Goal: Task Accomplishment & Management: Manage account settings

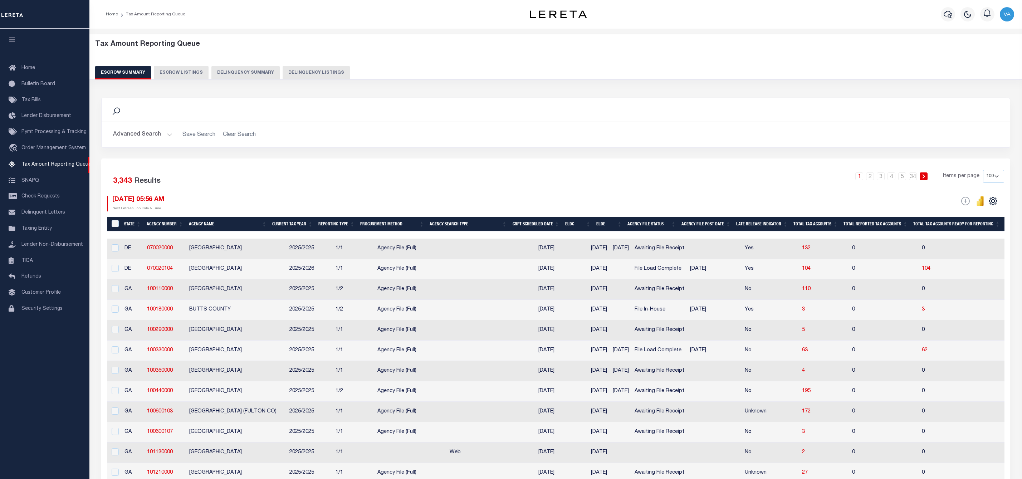
select select "100"
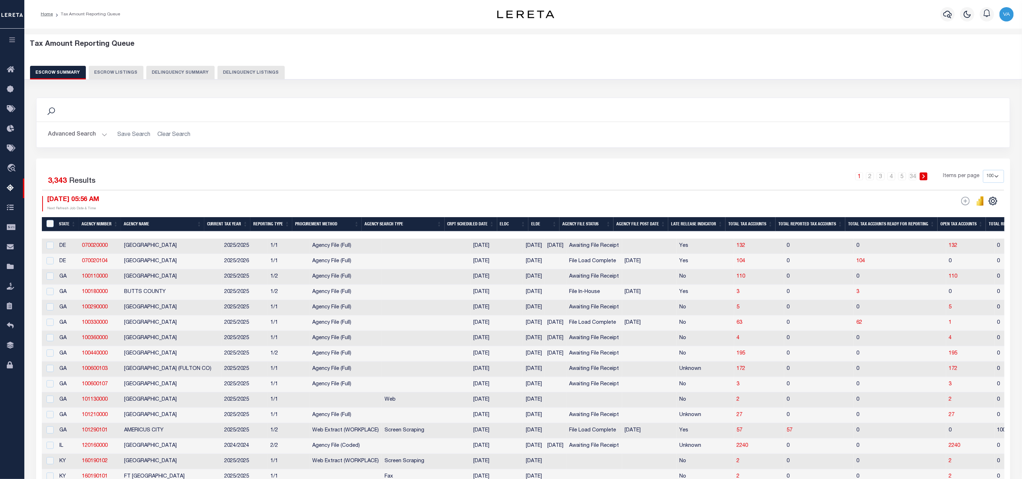
click at [91, 134] on button "Advanced Search" at bounding box center [77, 135] width 59 height 14
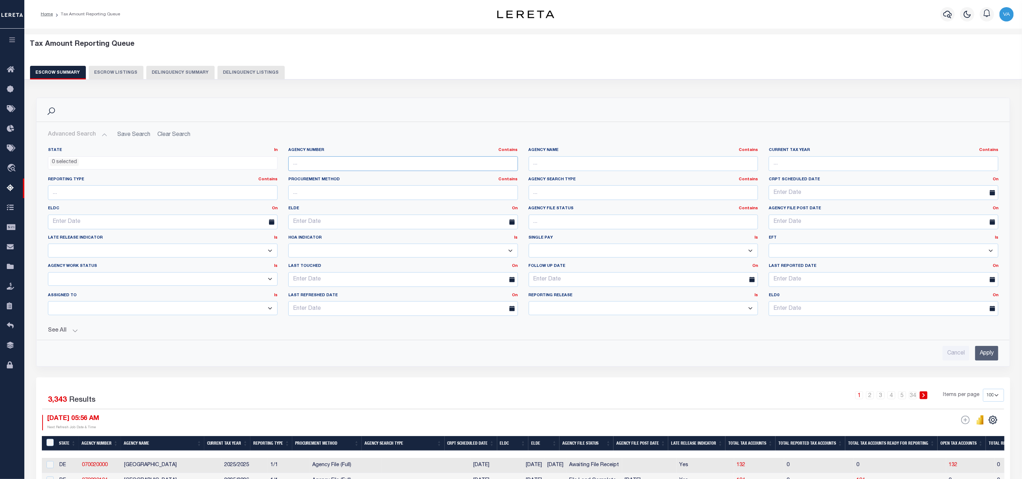
click at [366, 161] on input "text" at bounding box center [403, 163] width 230 height 15
paste input "210530204"
type input "210530204"
click at [988, 358] on input "Apply" at bounding box center [986, 353] width 23 height 15
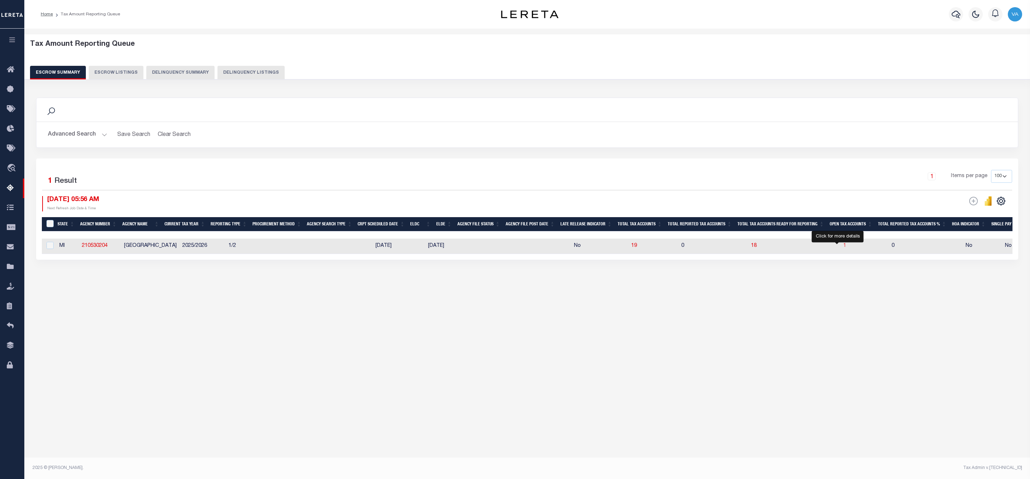
click at [844, 245] on span "1" at bounding box center [845, 245] width 3 height 5
select select "100"
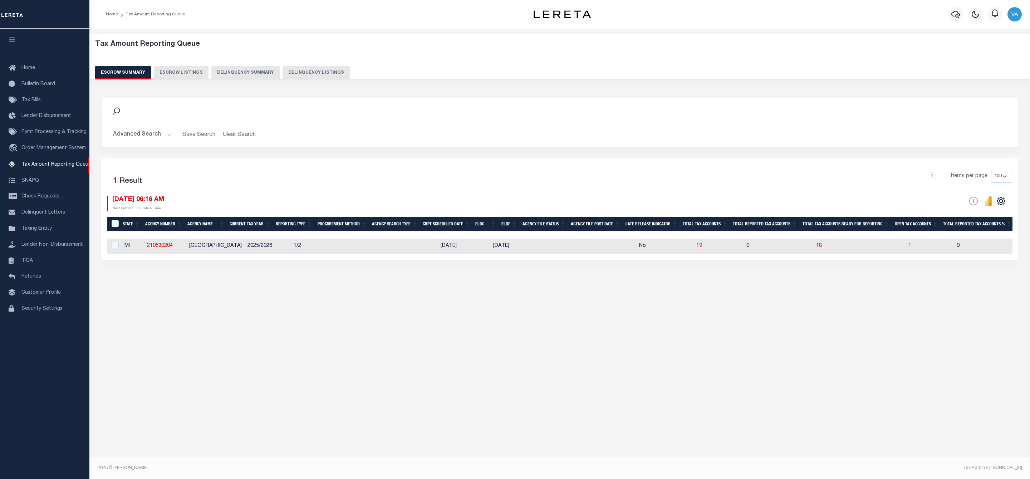
select select "100"
click at [909, 248] on span "1" at bounding box center [910, 245] width 3 height 5
select select "100"
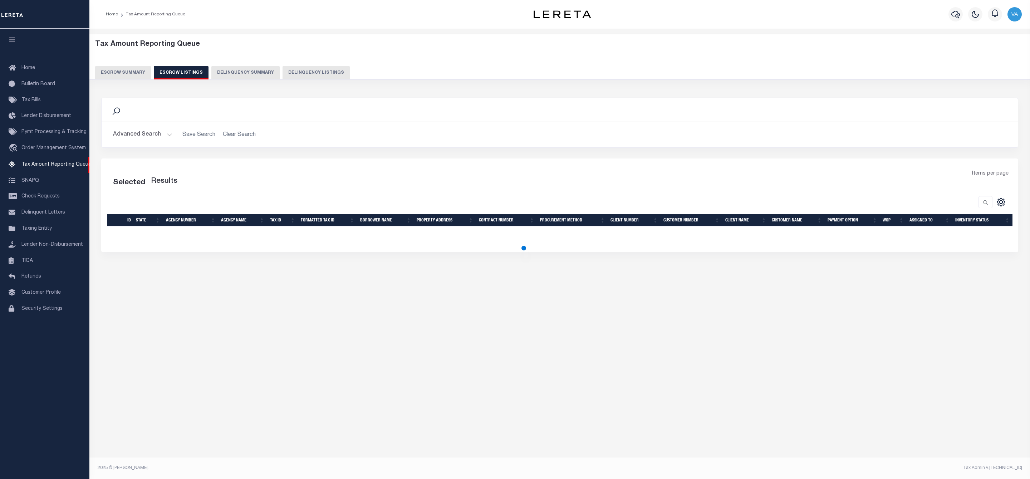
select select "100"
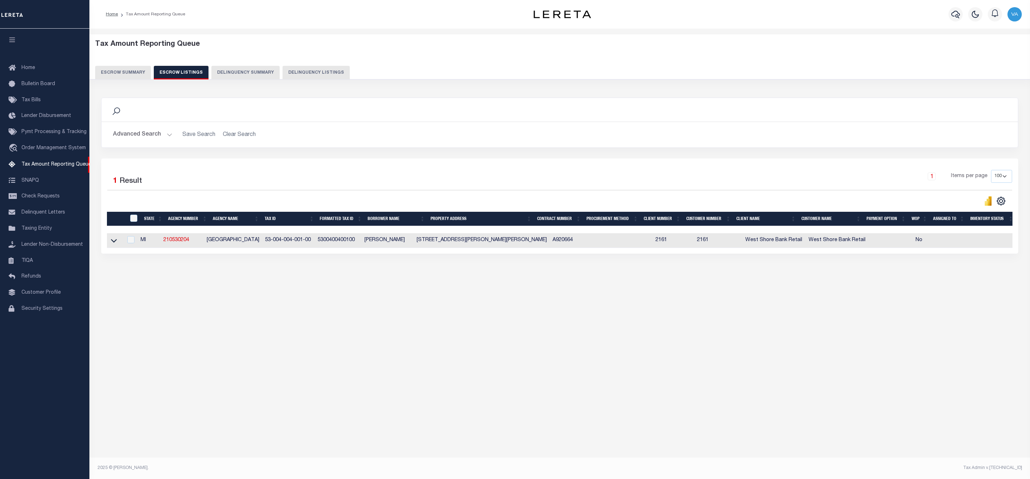
click at [109, 241] on td at bounding box center [115, 240] width 16 height 15
checkbox input "true"
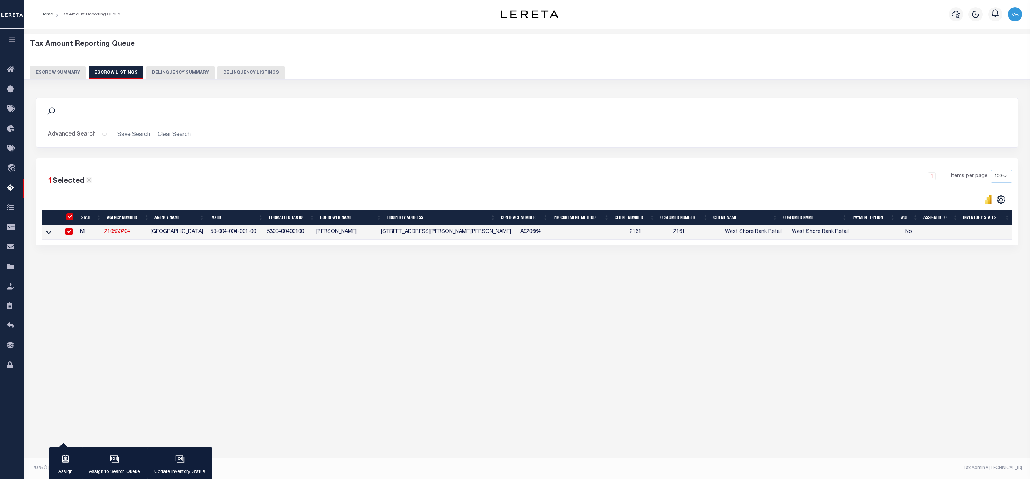
click at [45, 234] on link at bounding box center [49, 231] width 8 height 5
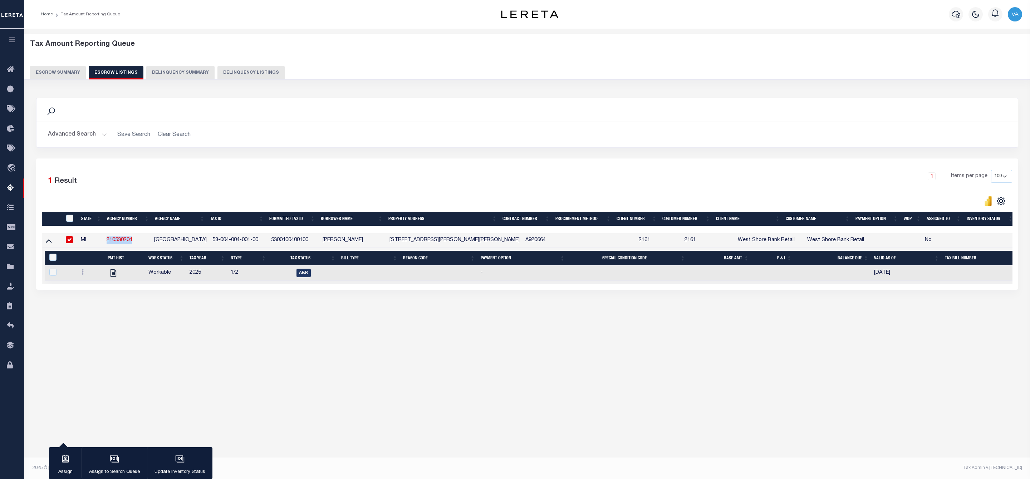
drag, startPoint x: 107, startPoint y: 241, endPoint x: 137, endPoint y: 243, distance: 30.1
click at [137, 243] on td "210530204" at bounding box center [128, 240] width 48 height 15
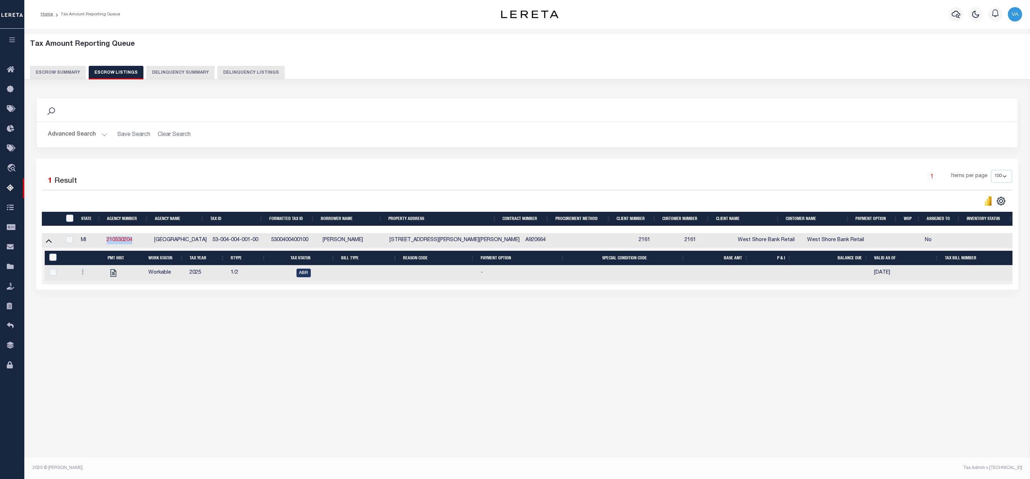
copy link "210530204"
drag, startPoint x: 212, startPoint y: 243, endPoint x: 263, endPoint y: 243, distance: 51.2
click at [263, 243] on td "53-004-004-001-00" at bounding box center [239, 240] width 59 height 15
checkbox input "true"
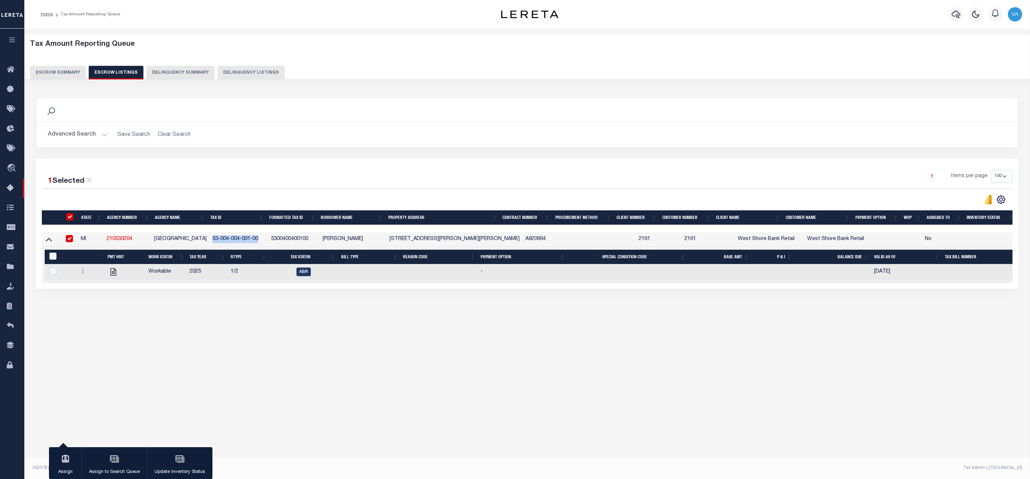
copy td "53-004-004-001-00"
click at [80, 273] on link at bounding box center [83, 272] width 8 height 6
click at [89, 298] on img "" at bounding box center [91, 295] width 7 height 8
checkbox input "true"
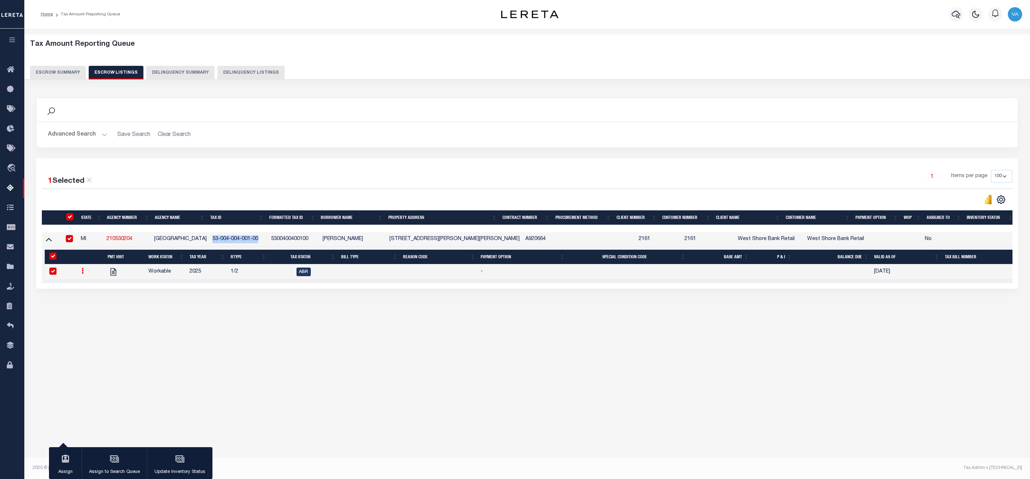
select select
type input "08/29/2025"
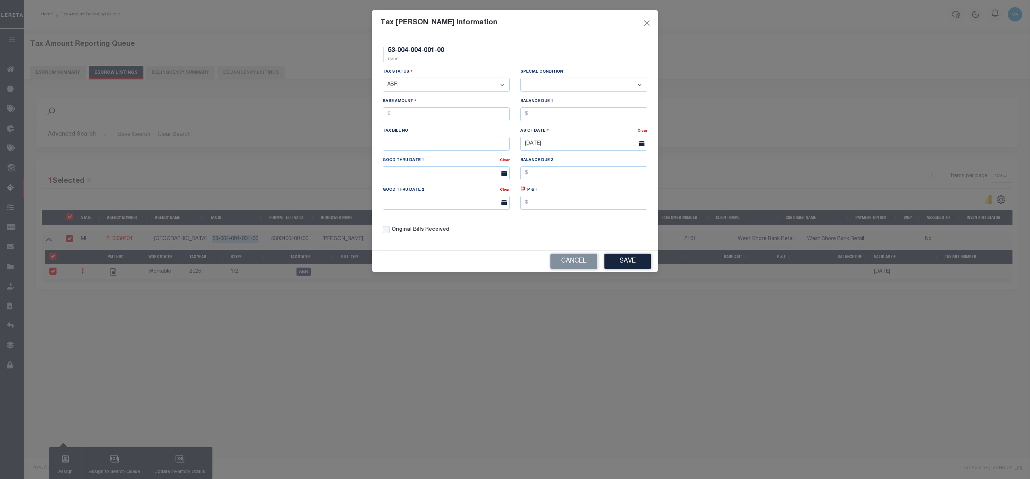
click at [431, 85] on select "- Select Status - Open Due/Unpaid Paid Incomplete No Tax Due Internal Refund Pr…" at bounding box center [446, 85] width 127 height 14
select select "DUE"
click at [383, 78] on select "- Select Status - Open Due/Unpaid Paid Incomplete No Tax Due Internal Refund Pr…" at bounding box center [446, 85] width 127 height 14
select select "0"
click at [410, 117] on input "text" at bounding box center [446, 114] width 127 height 14
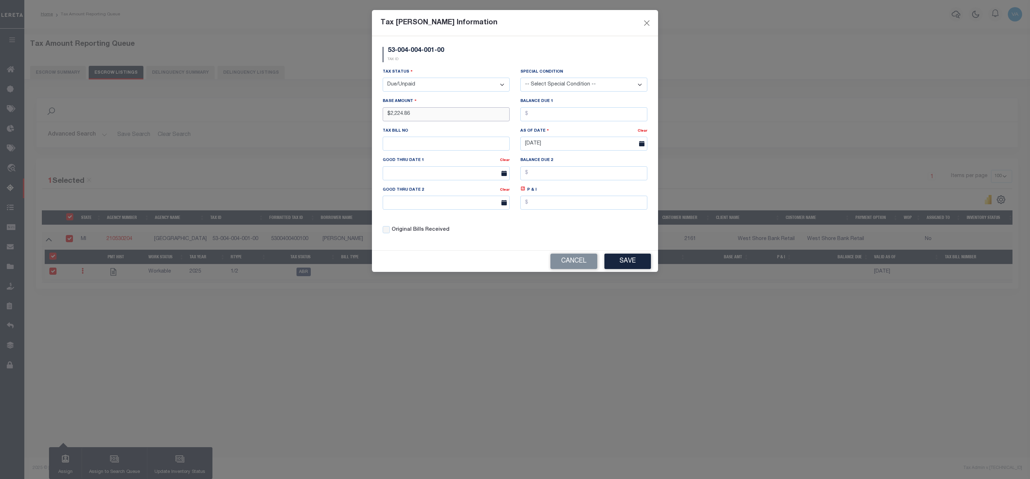
type input "$2,224.86"
click at [635, 267] on button "Save" at bounding box center [628, 261] width 47 height 15
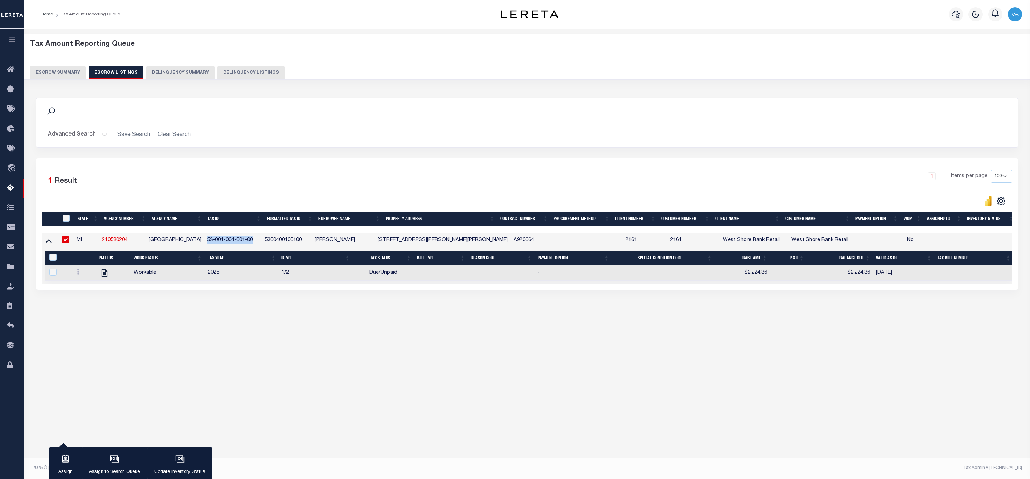
drag, startPoint x: 207, startPoint y: 240, endPoint x: 260, endPoint y: 240, distance: 52.6
click at [260, 240] on td "53-004-004-001-00" at bounding box center [233, 240] width 58 height 15
checkbox input "false"
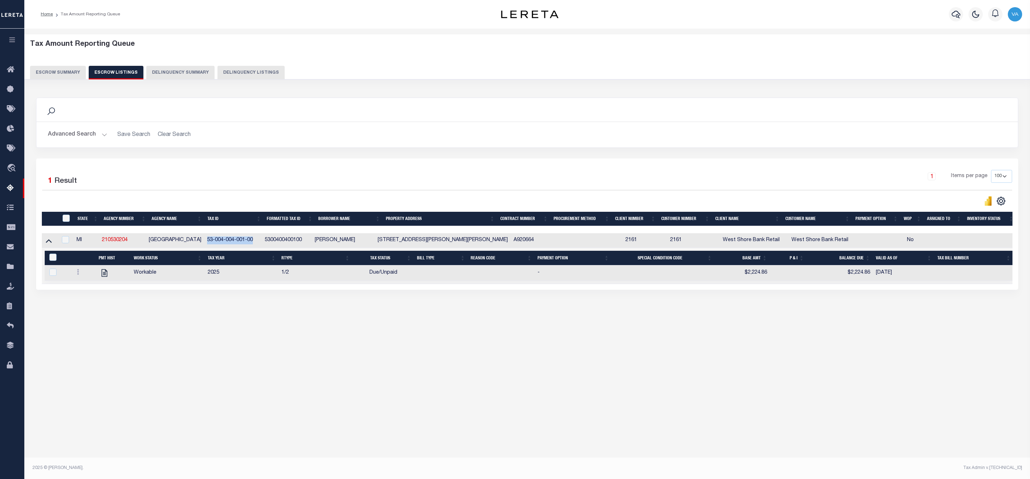
copy td "53-004-004-001-00"
click at [67, 217] on th "ID" at bounding box center [66, 219] width 17 height 15
click at [68, 220] on input "ID" at bounding box center [66, 218] width 7 height 7
checkbox input "true"
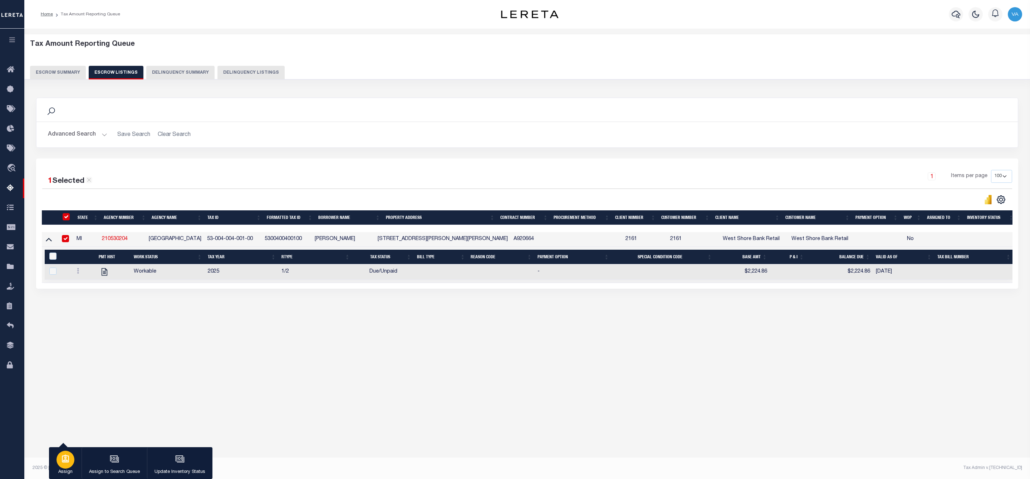
click at [70, 469] on p "Assign" at bounding box center [66, 472] width 18 height 7
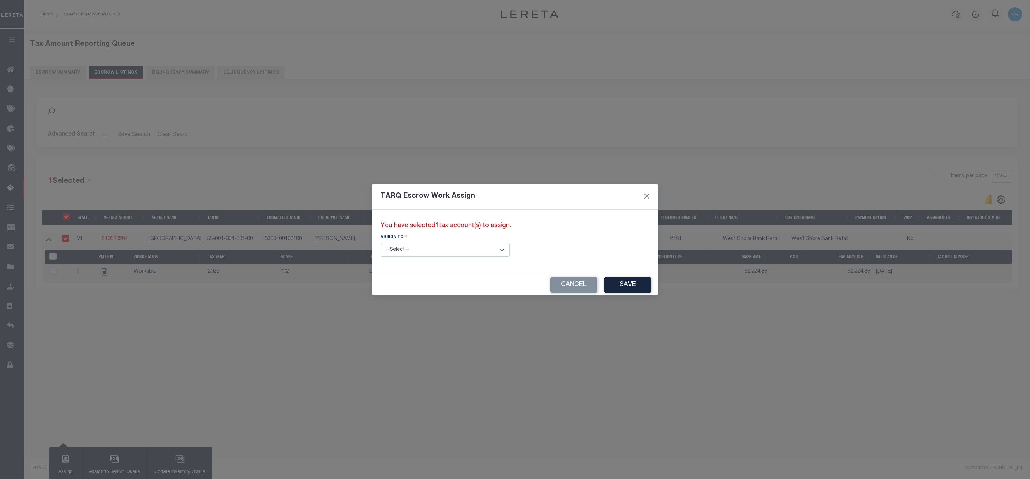
click at [414, 249] on select "--Select-- --Unassigned-- --Unassigned-- Adhikary Rinki Agustin Fernandez Agust…" at bounding box center [445, 250] width 129 height 14
select select "Vamsi Kalikiri"
click at [381, 243] on select "--Select-- --Unassigned-- --Unassigned-- Adhikary Rinki Agustin Fernandez Agust…" at bounding box center [445, 250] width 129 height 14
click at [605, 287] on button "Save" at bounding box center [628, 284] width 47 height 15
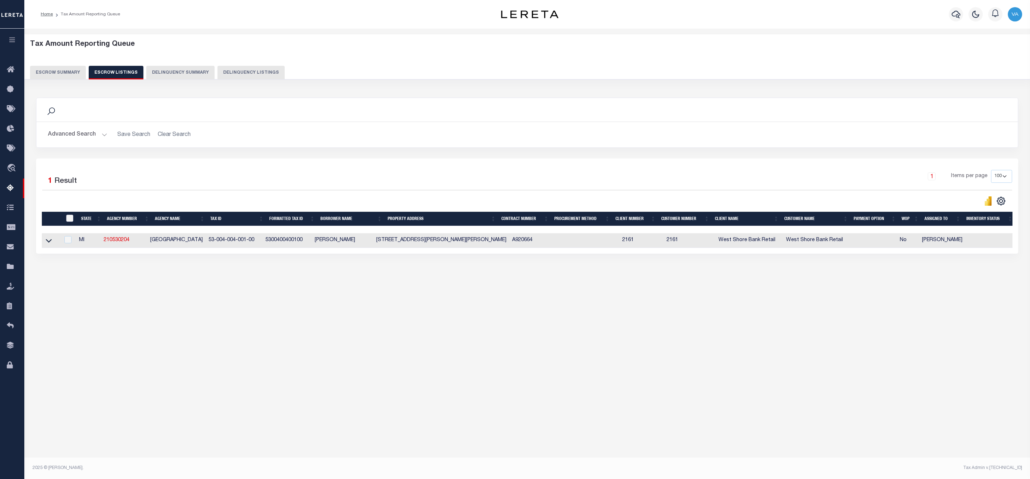
click at [67, 220] on input "ID" at bounding box center [69, 218] width 7 height 7
checkbox input "true"
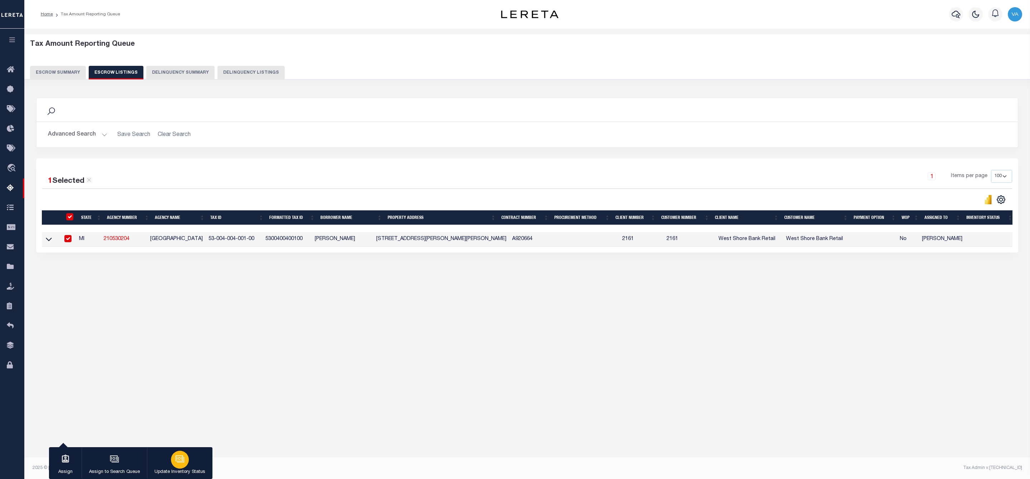
click at [188, 465] on button "Update Inventory Status" at bounding box center [179, 463] width 65 height 32
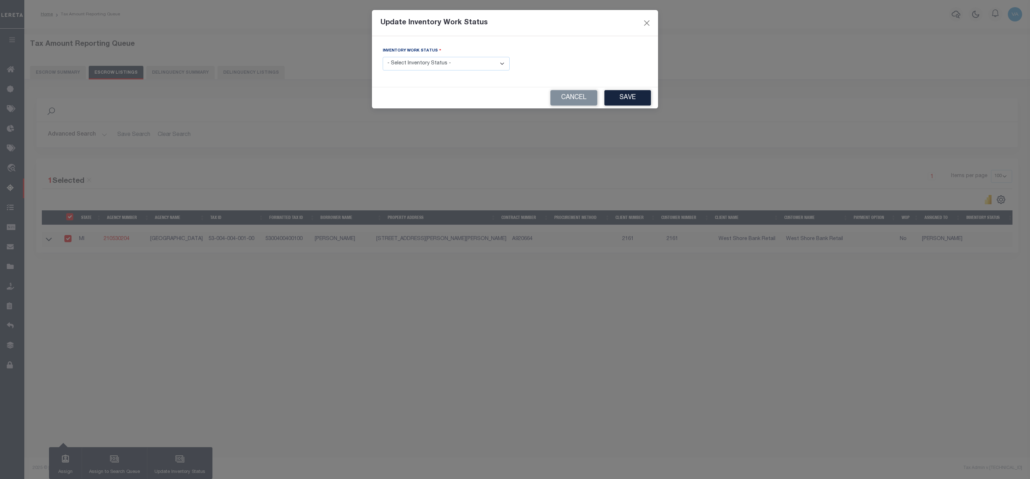
click at [442, 63] on select "- Select Inventory Status - Manual - Exception Pended - Awaiting Search Late Ad…" at bounding box center [446, 64] width 127 height 14
select select "4"
click at [383, 57] on select "- Select Inventory Status - Manual - Exception Pended - Awaiting Search Late Ad…" at bounding box center [446, 64] width 127 height 14
click at [631, 99] on button "Save" at bounding box center [628, 97] width 47 height 15
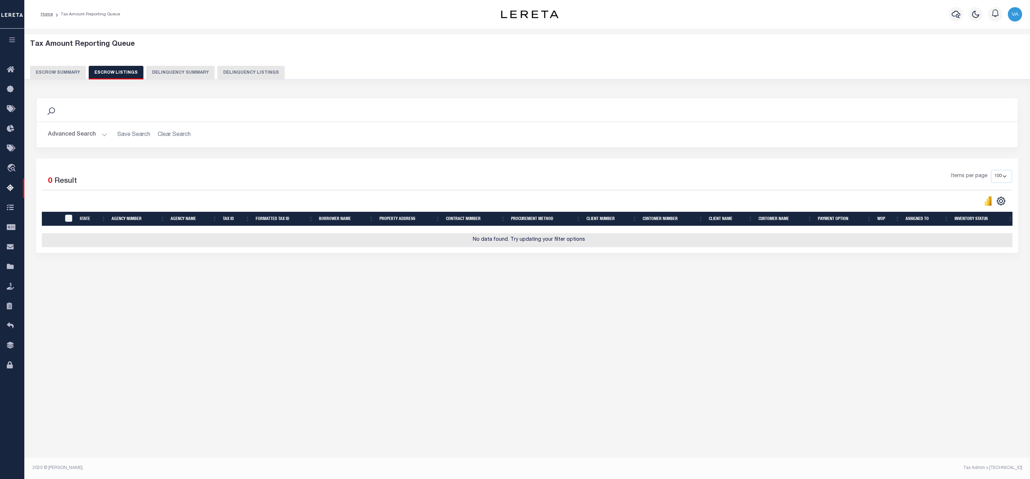
click at [70, 74] on button "Escrow Summary" at bounding box center [58, 73] width 56 height 14
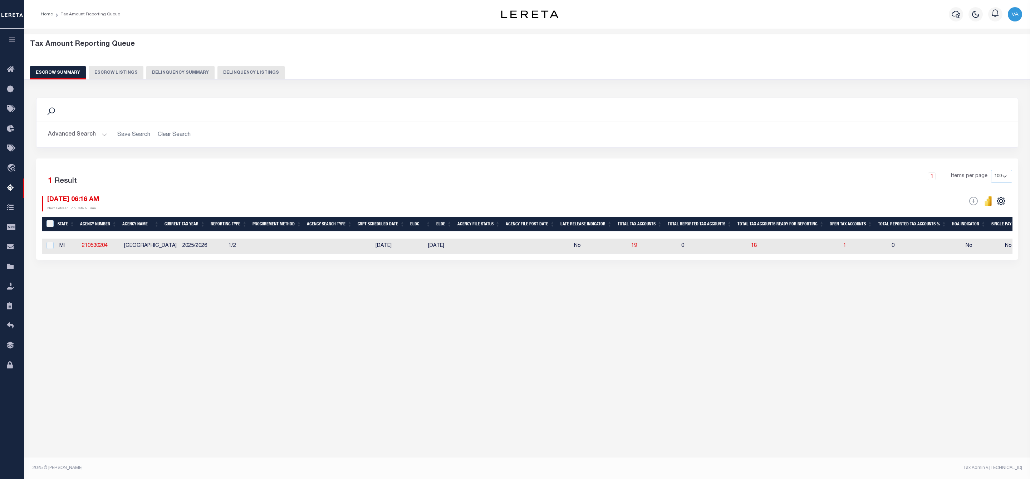
click at [83, 138] on button "Advanced Search" at bounding box center [77, 135] width 59 height 14
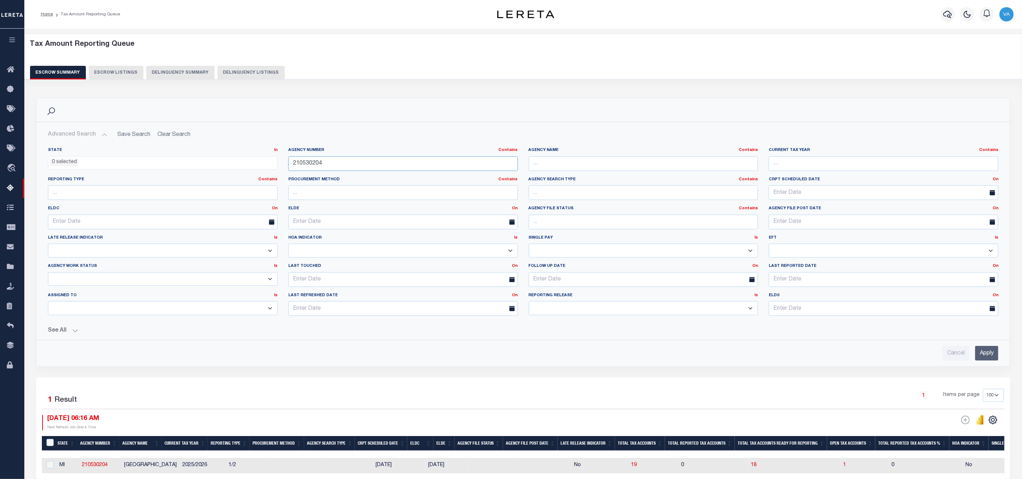
drag, startPoint x: 322, startPoint y: 162, endPoint x: 274, endPoint y: 162, distance: 48.3
click at [274, 162] on div "State In In AK AL AR AZ CA CO CT DC DE FL GA GU HI IA ID IL IN KS KY LA MA MD M…" at bounding box center [523, 234] width 961 height 174
paste input "1"
type input "210530214"
click at [983, 360] on input "Apply" at bounding box center [986, 353] width 23 height 15
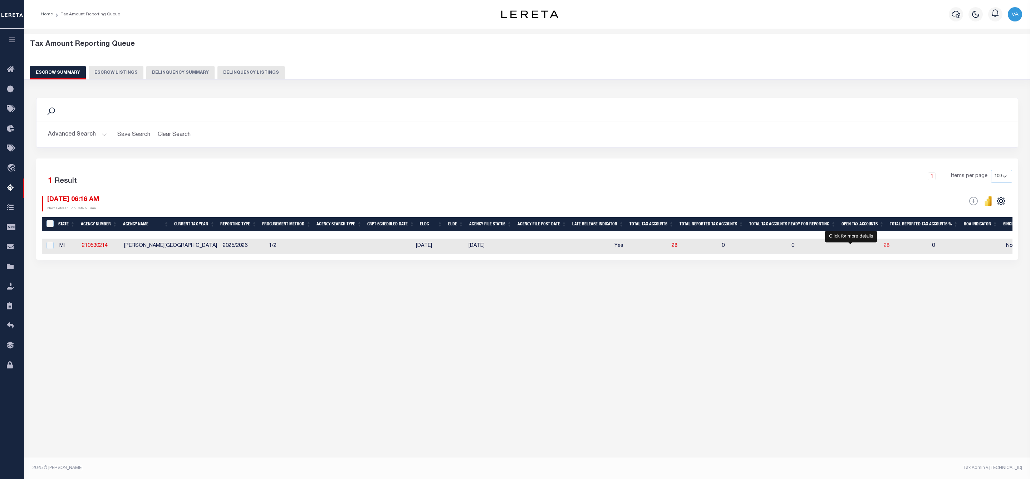
click at [884, 248] on span "28" at bounding box center [887, 245] width 6 height 5
select select "100"
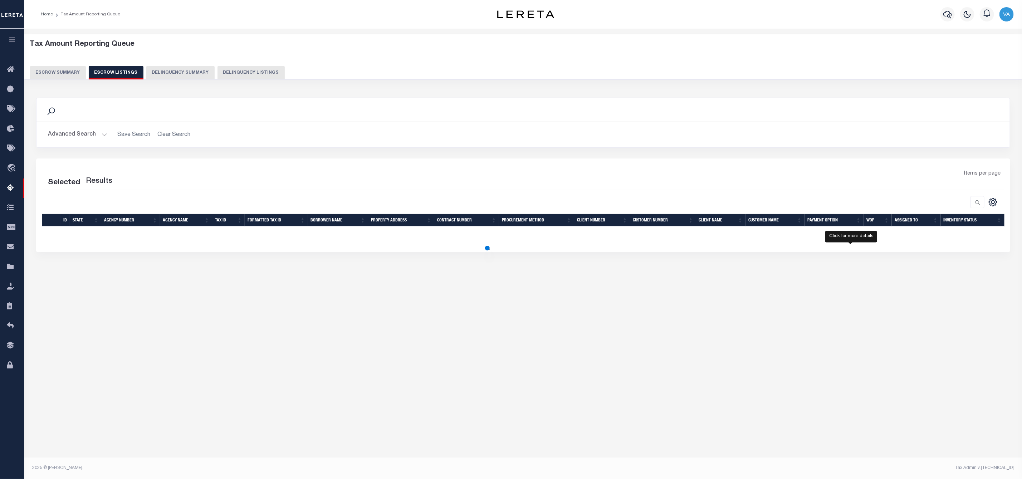
select select "100"
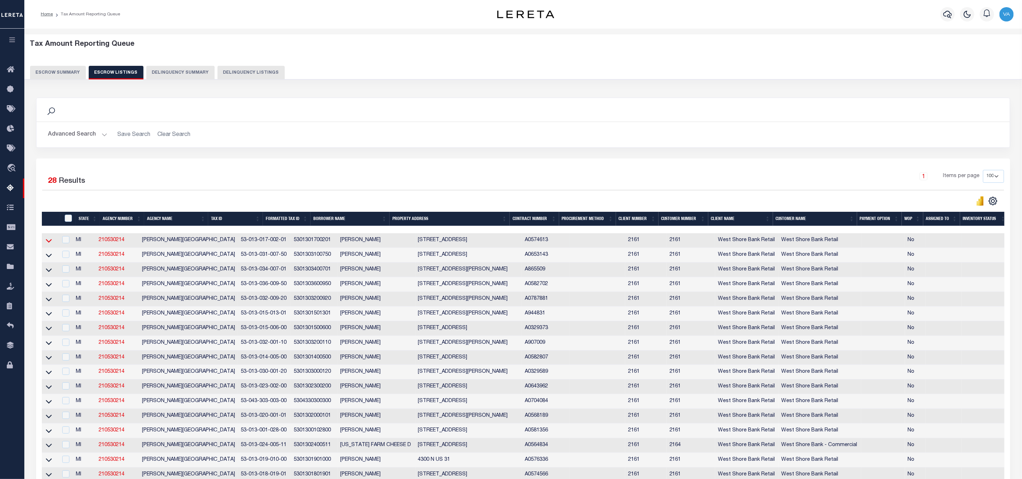
click at [46, 244] on icon at bounding box center [49, 241] width 6 height 8
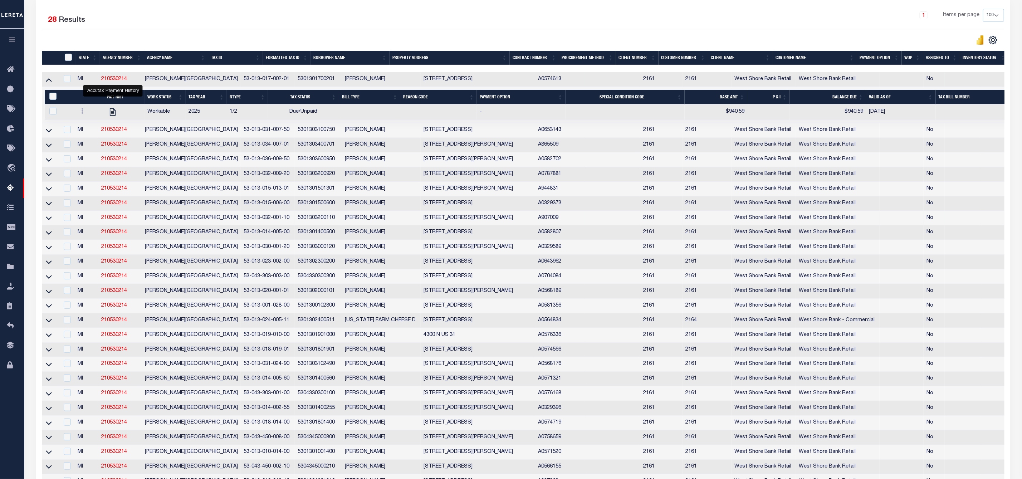
scroll to position [276, 0]
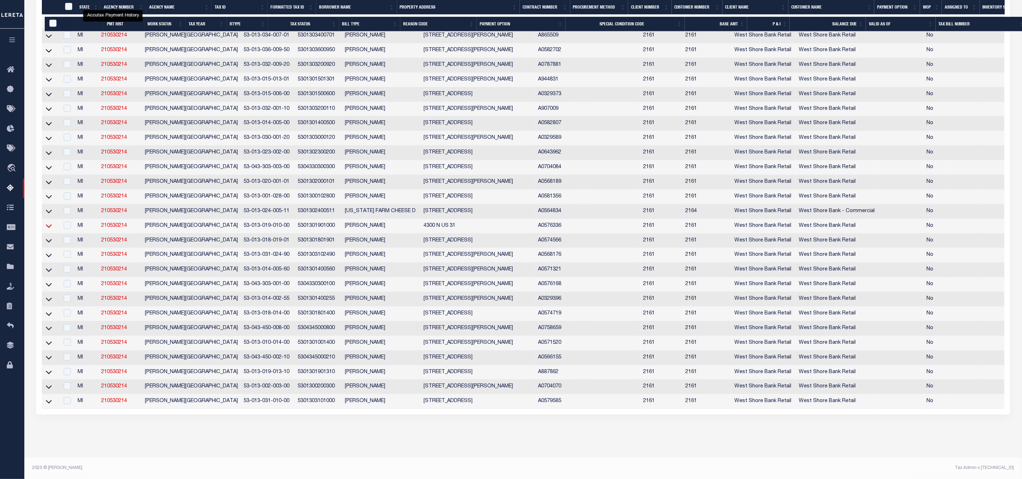
click at [49, 222] on icon at bounding box center [49, 226] width 6 height 8
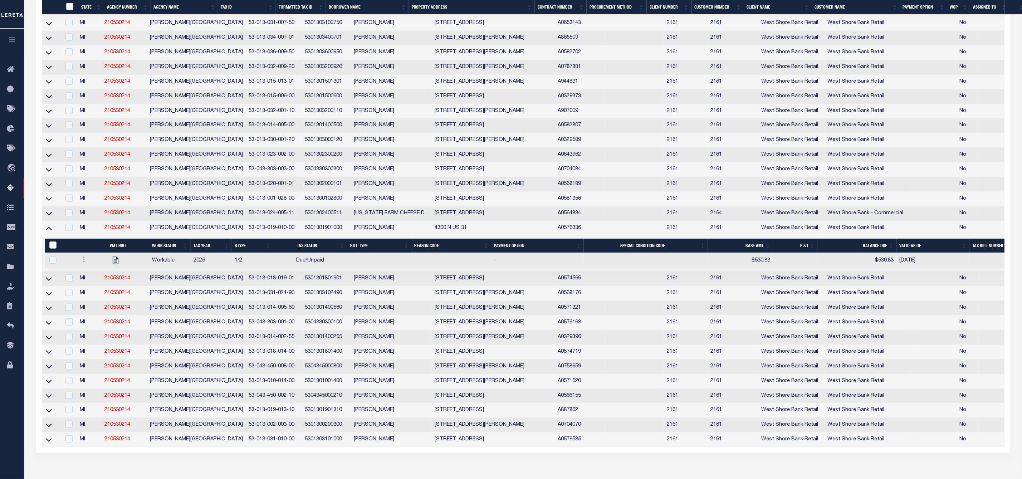
scroll to position [312, 0]
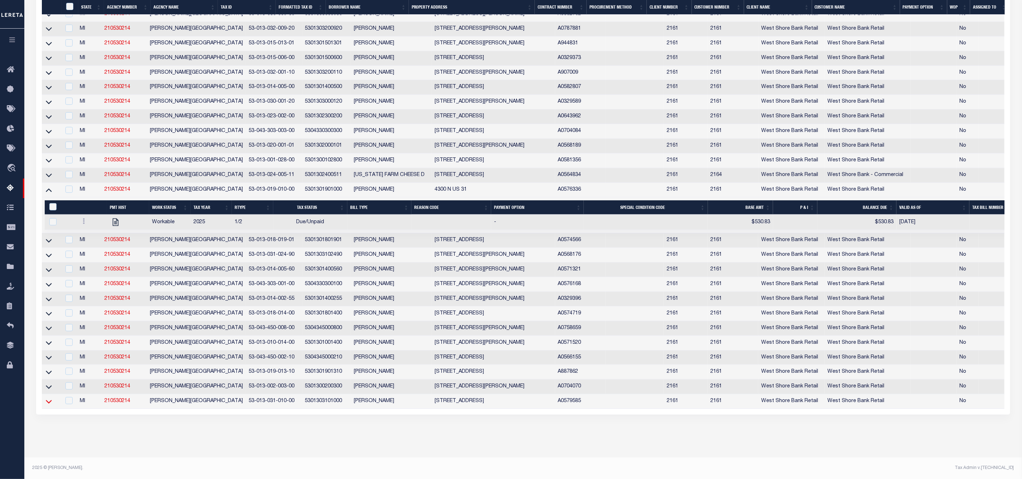
click at [47, 398] on icon at bounding box center [49, 402] width 6 height 8
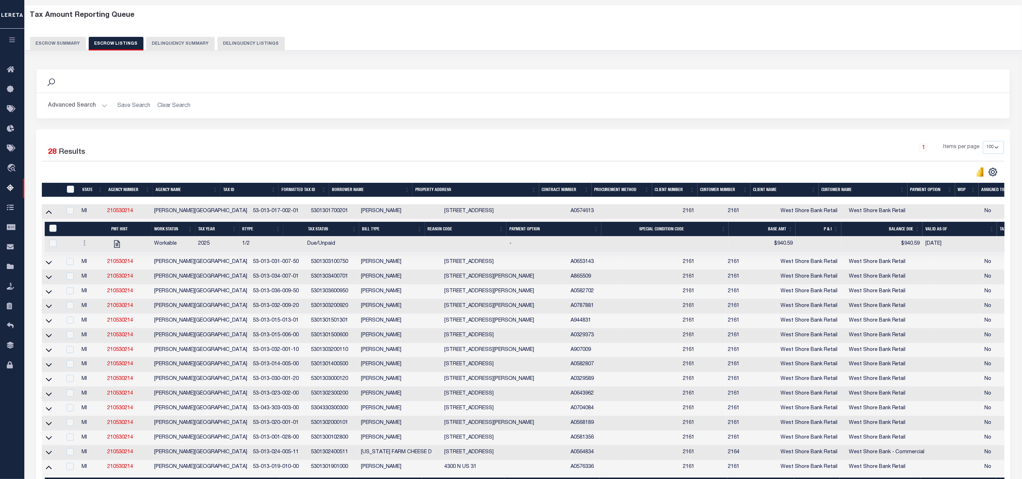
scroll to position [0, 0]
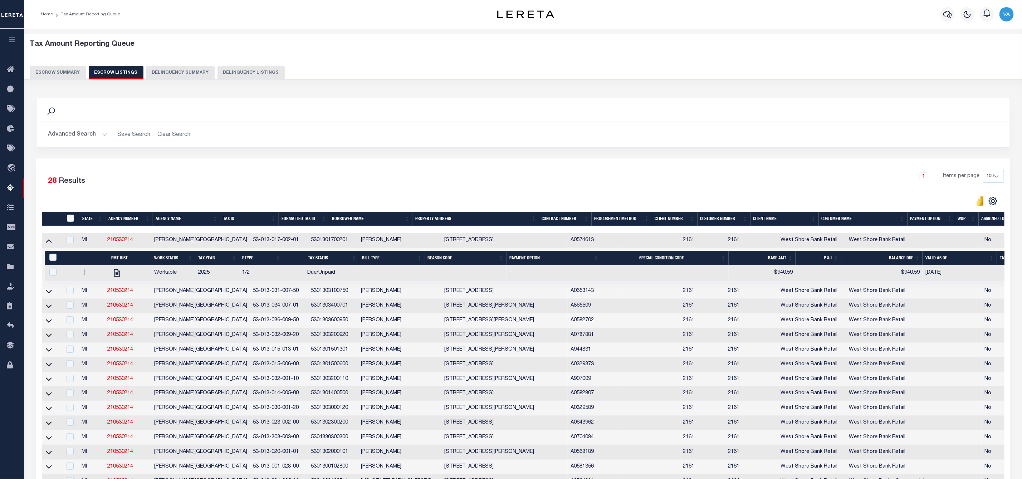
click at [67, 69] on button "Escrow Summary" at bounding box center [58, 73] width 56 height 14
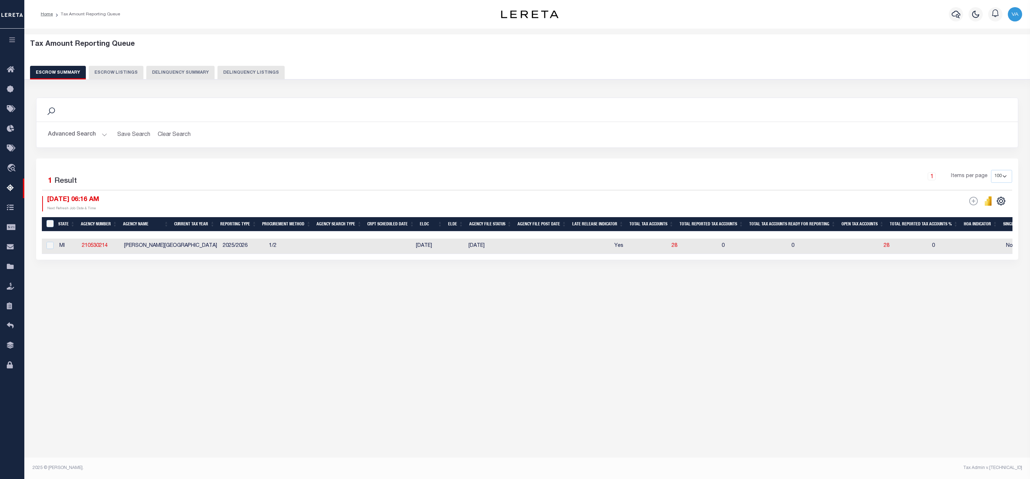
click at [79, 135] on button "Advanced Search" at bounding box center [77, 135] width 59 height 14
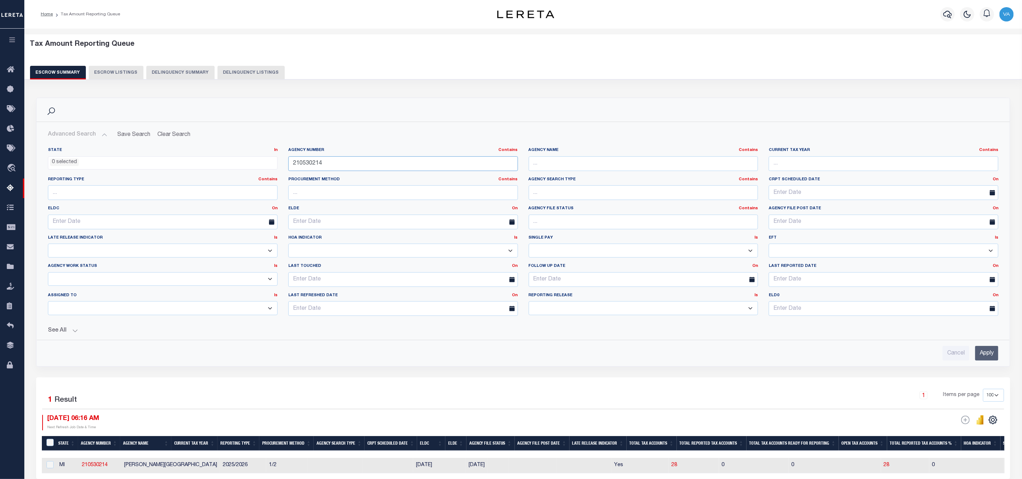
drag, startPoint x: 328, startPoint y: 159, endPoint x: 291, endPoint y: 163, distance: 37.1
click at [291, 163] on input "210530214" at bounding box center [403, 163] width 230 height 15
paste input "410432"
type input "210410432"
click at [980, 356] on input "Apply" at bounding box center [986, 353] width 23 height 15
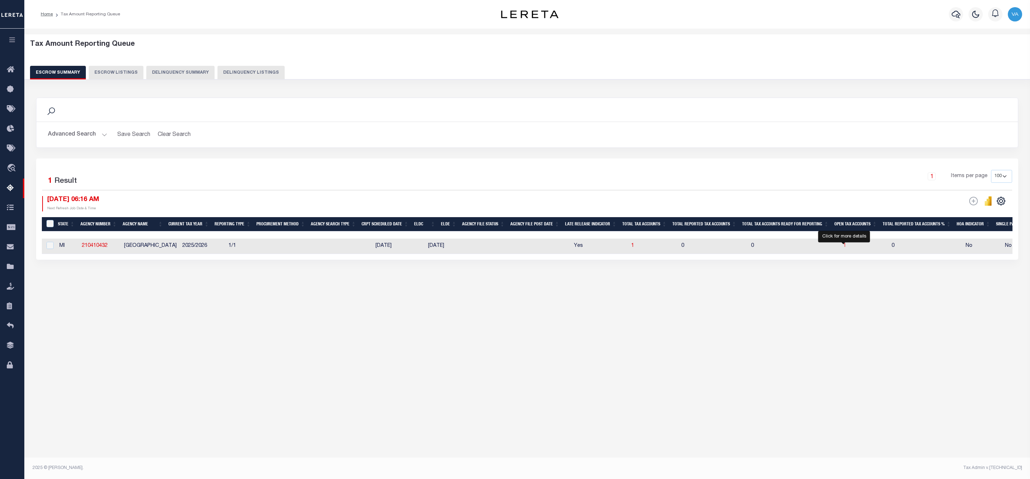
click at [845, 247] on span "1" at bounding box center [845, 245] width 3 height 5
select select "100"
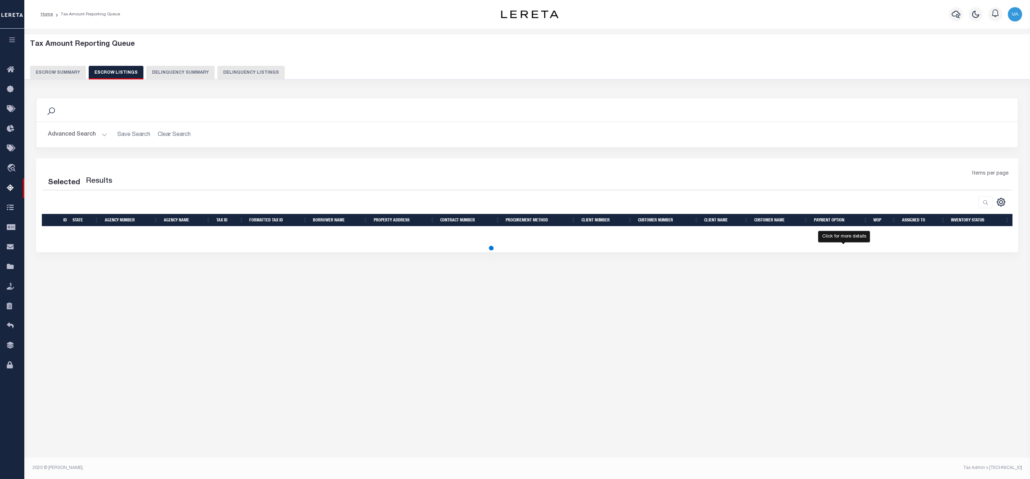
select select "100"
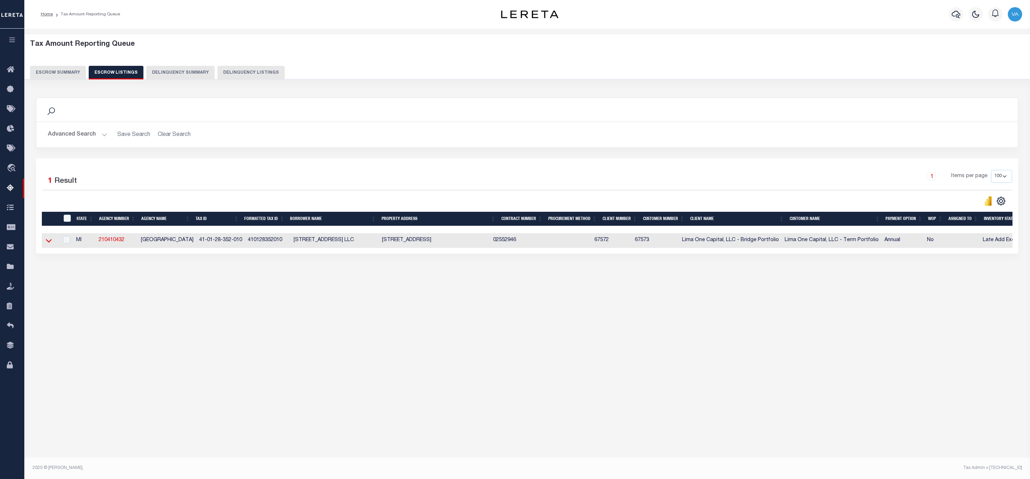
click at [50, 242] on icon at bounding box center [49, 241] width 6 height 8
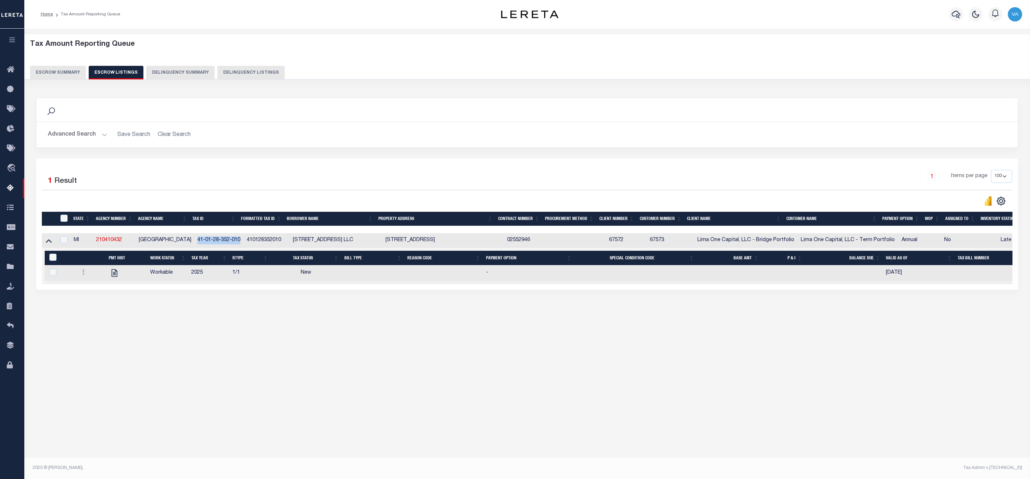
drag, startPoint x: 193, startPoint y: 241, endPoint x: 239, endPoint y: 241, distance: 46.1
click at [239, 241] on td "41-01-28-352-010" at bounding box center [219, 240] width 49 height 15
checkbox input "true"
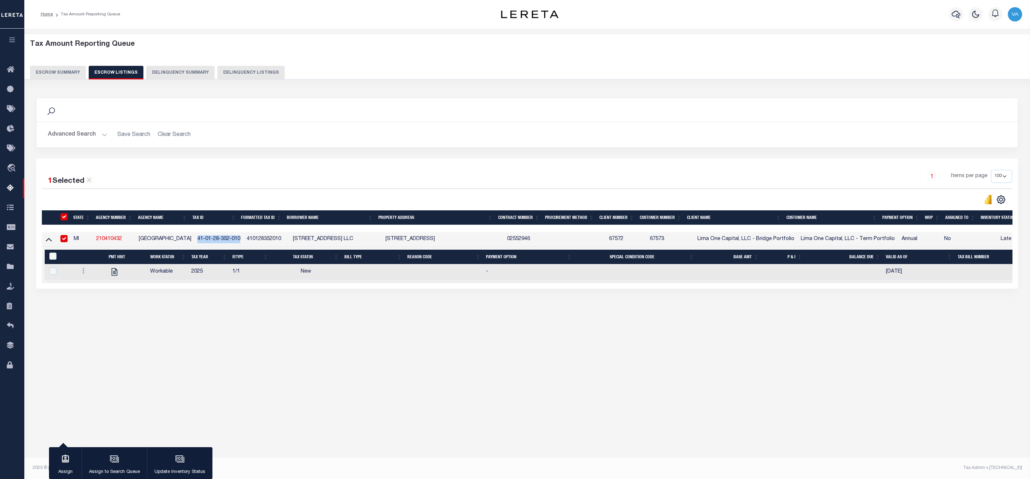
copy td "41-01-28-352-010"
click at [68, 71] on button "Escrow Summary" at bounding box center [58, 73] width 56 height 14
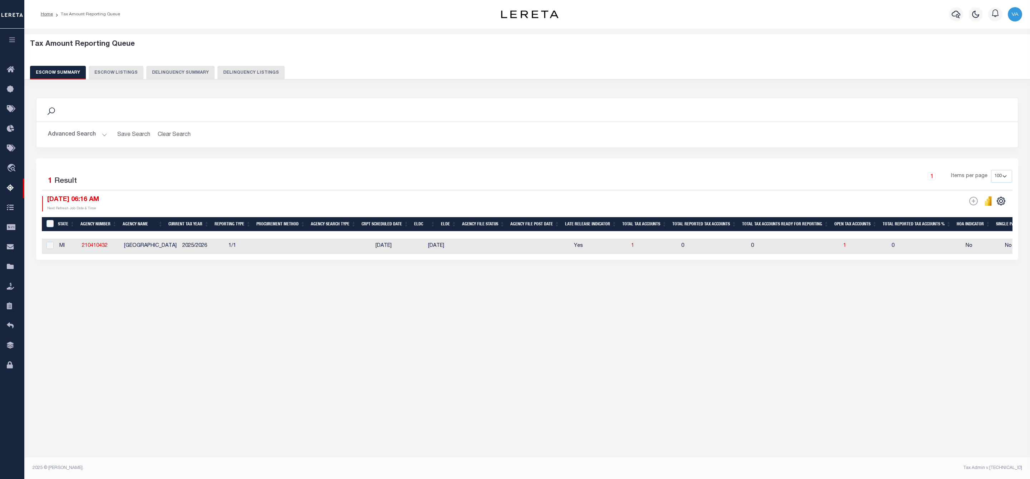
click at [84, 140] on button "Advanced Search" at bounding box center [77, 135] width 59 height 14
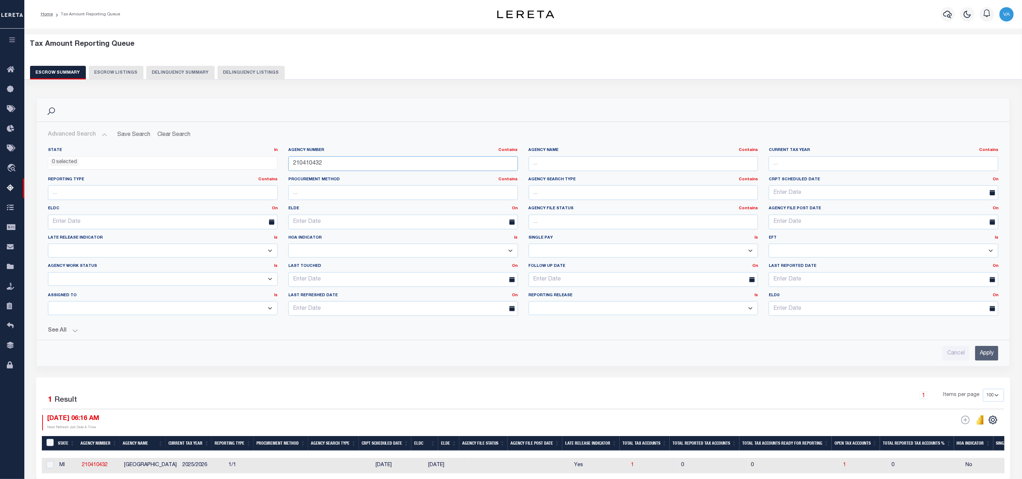
drag, startPoint x: 328, startPoint y: 167, endPoint x: 284, endPoint y: 172, distance: 43.6
click at [284, 172] on div "Agency Number Contains Contains Is 210410432" at bounding box center [403, 161] width 240 height 29
paste input "530214"
type input "210530214"
click at [988, 357] on input "Apply" at bounding box center [986, 353] width 23 height 15
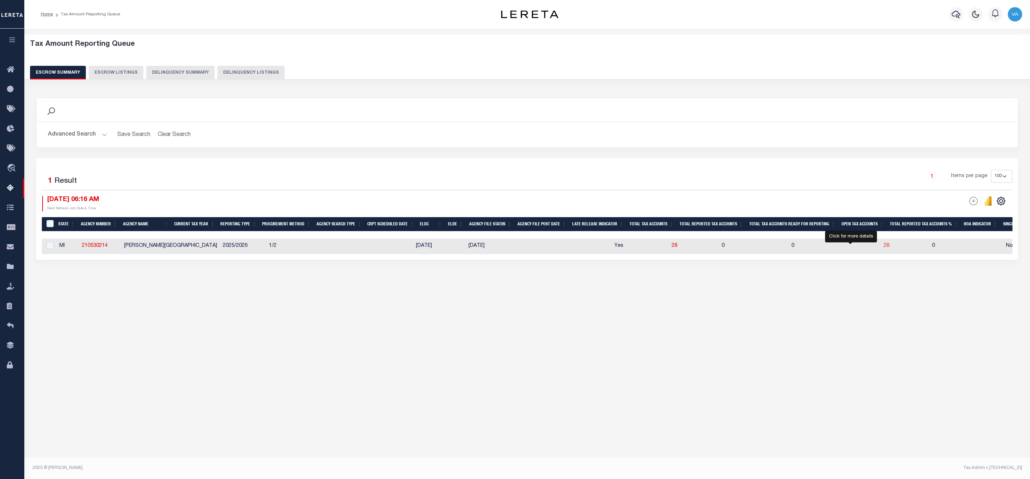
click at [884, 248] on span "28" at bounding box center [887, 245] width 6 height 5
select select "100"
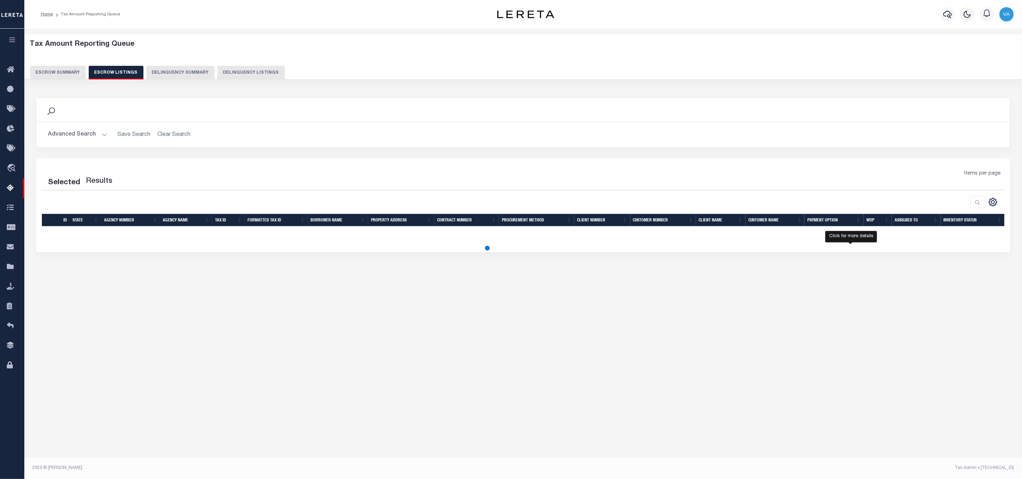
select select "100"
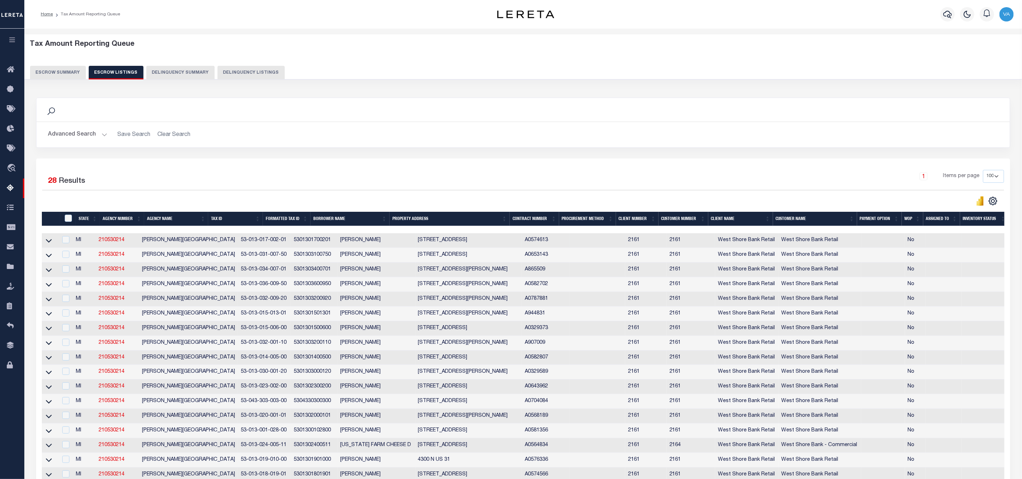
click at [42, 244] on td at bounding box center [50, 240] width 16 height 15
checkbox input "false"
checkbox input "true"
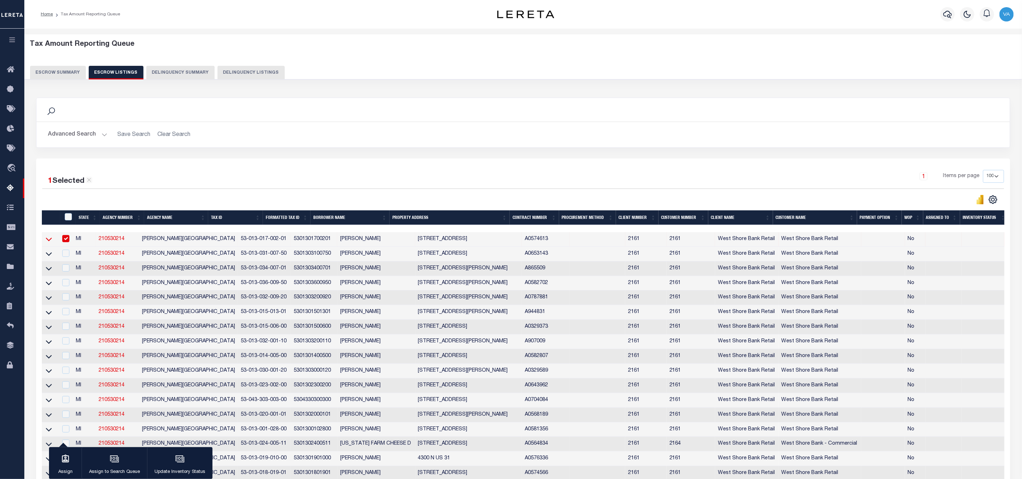
click at [49, 241] on icon at bounding box center [49, 240] width 6 height 4
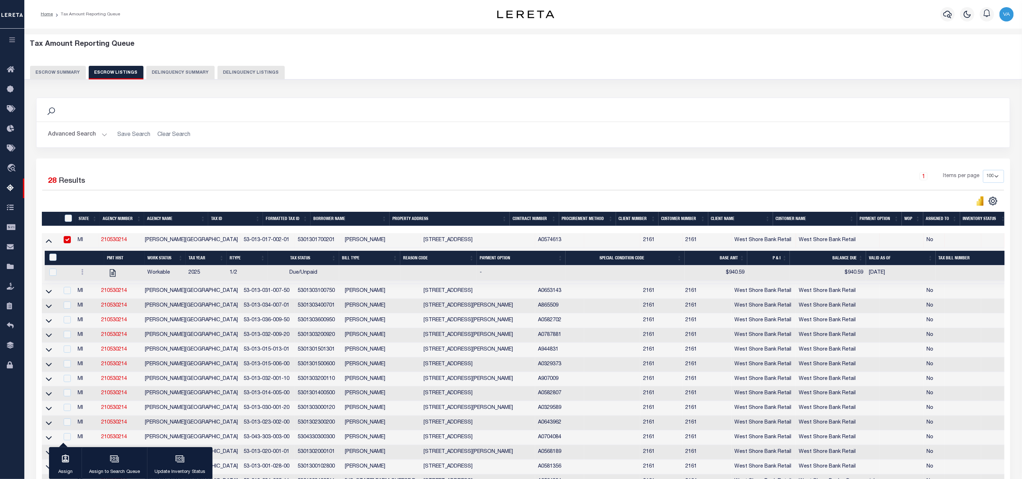
click at [72, 73] on button "Escrow Summary" at bounding box center [58, 73] width 56 height 14
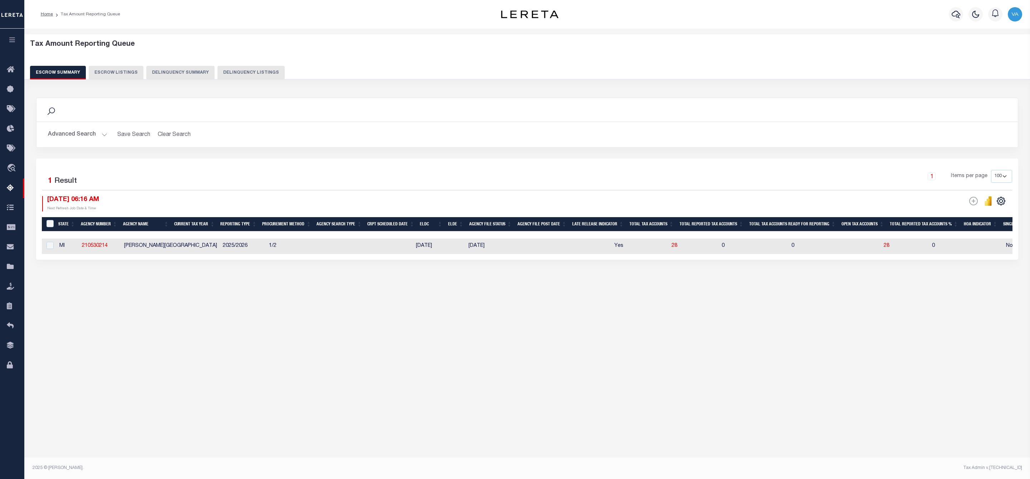
click at [93, 136] on button "Advanced Search" at bounding box center [77, 135] width 59 height 14
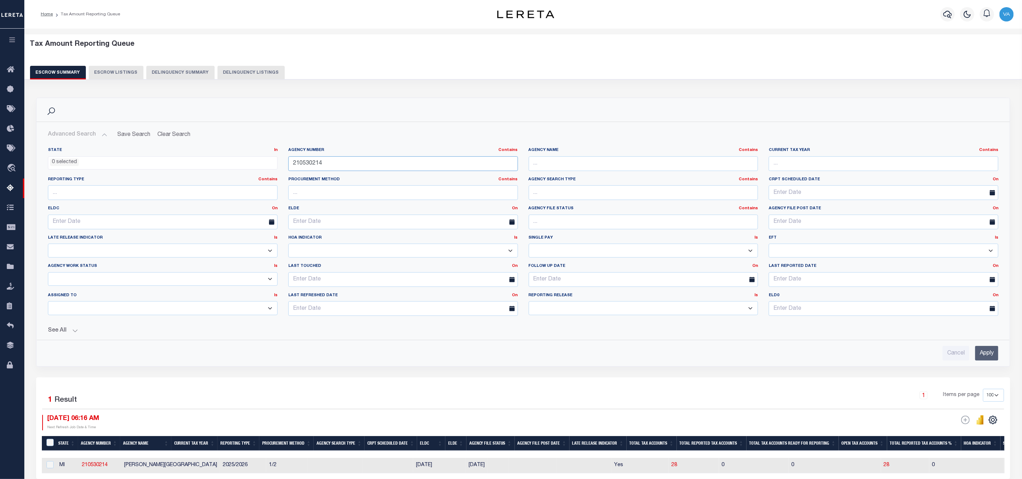
drag, startPoint x: 330, startPoint y: 163, endPoint x: 291, endPoint y: 163, distance: 38.6
click at [291, 163] on input "210530214" at bounding box center [403, 163] width 230 height 15
paste input "410432"
type input "210410432"
click at [999, 352] on div "Cancel Apply" at bounding box center [523, 350] width 962 height 20
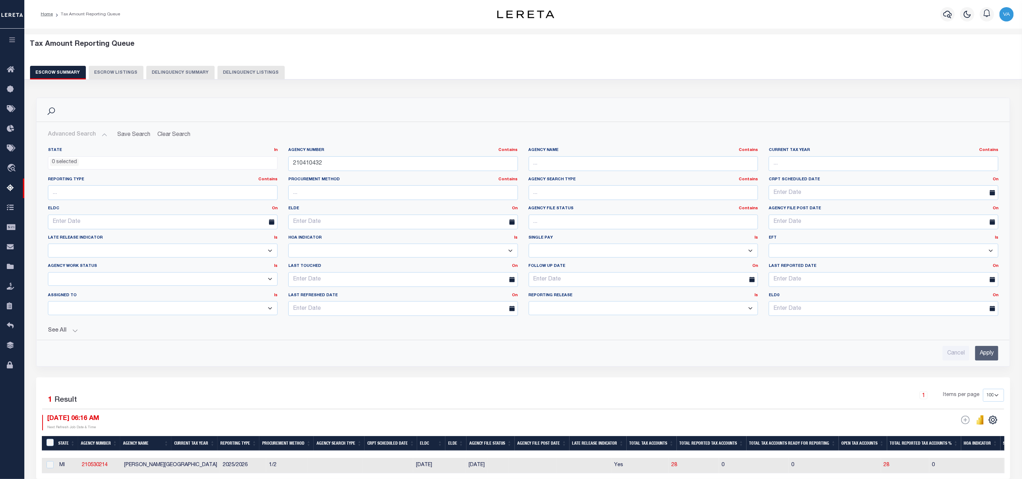
click at [989, 358] on input "Apply" at bounding box center [986, 353] width 23 height 15
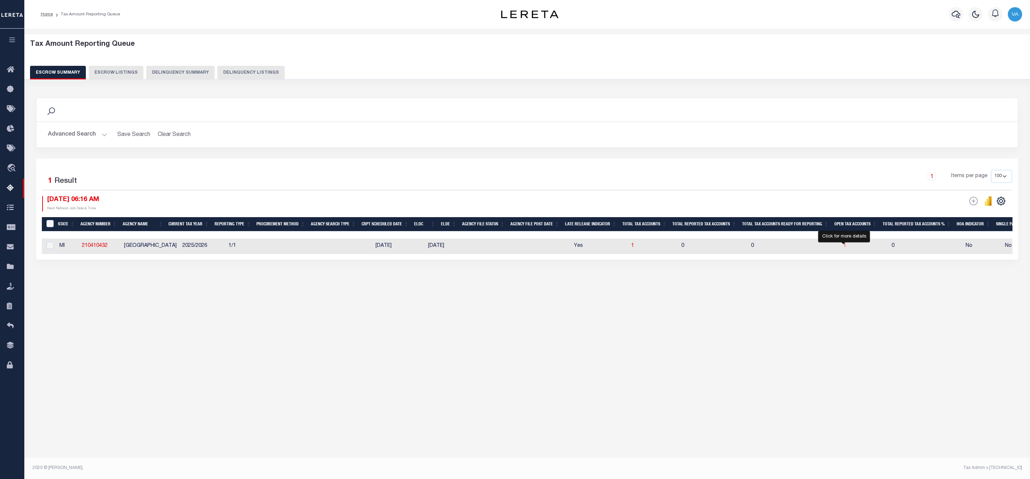
click at [844, 246] on span "1" at bounding box center [845, 245] width 3 height 5
select select "100"
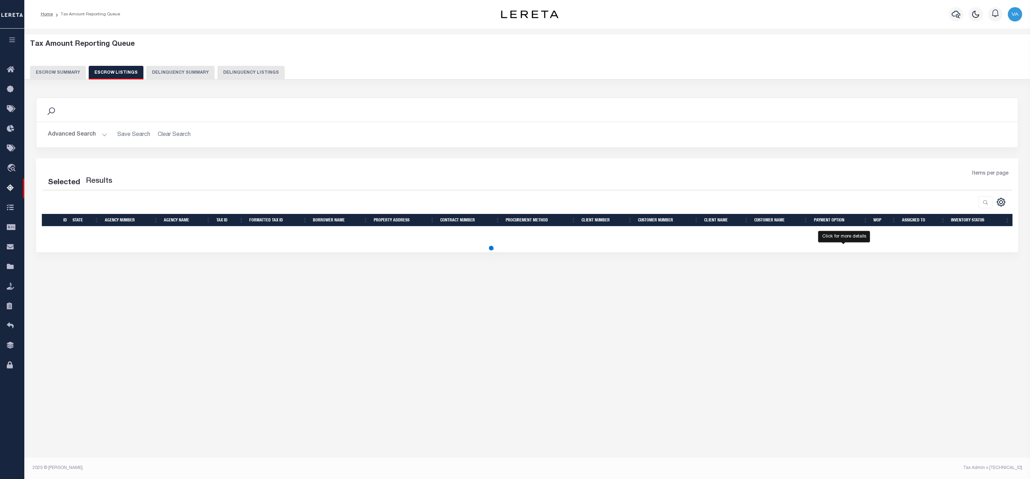
select select "100"
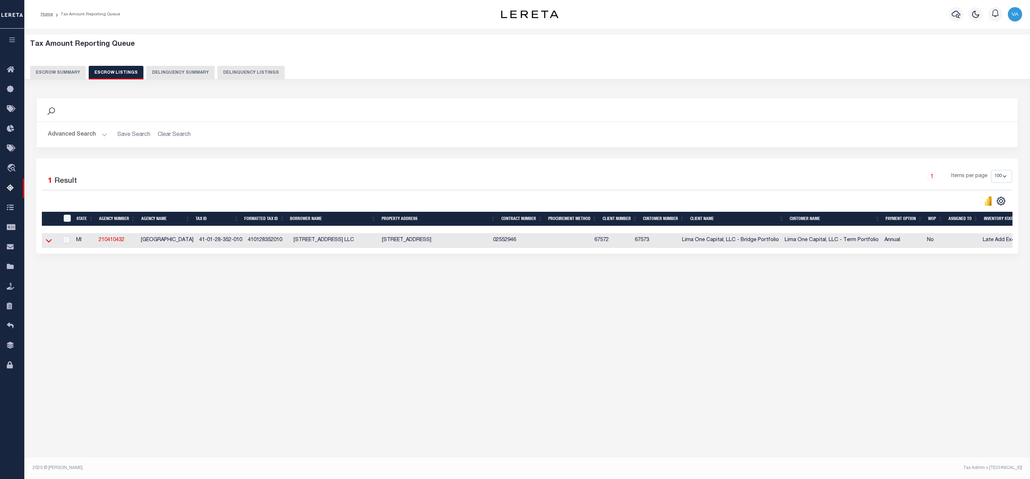
click at [47, 244] on icon at bounding box center [49, 241] width 6 height 8
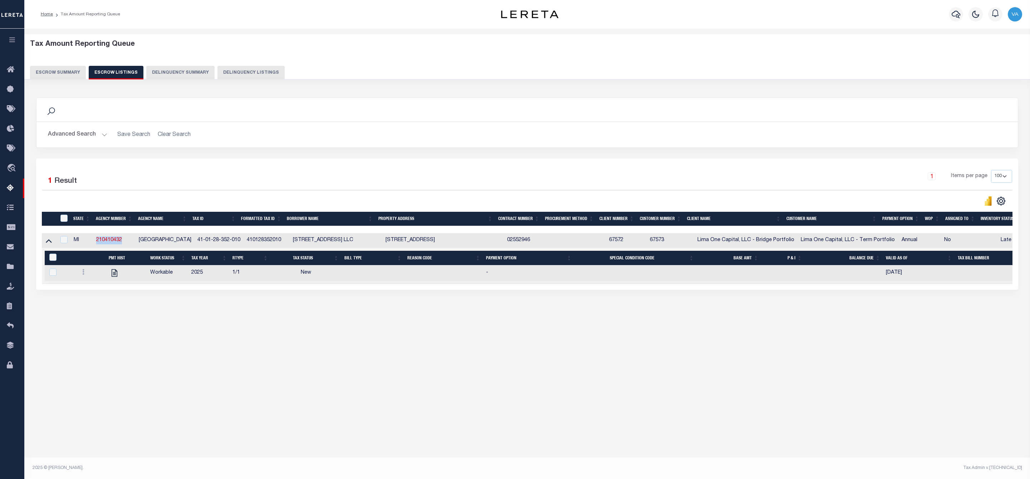
drag, startPoint x: 126, startPoint y: 241, endPoint x: 192, endPoint y: 231, distance: 67.3
click at [96, 242] on td "210410432" at bounding box center [114, 240] width 43 height 15
checkbox input "true"
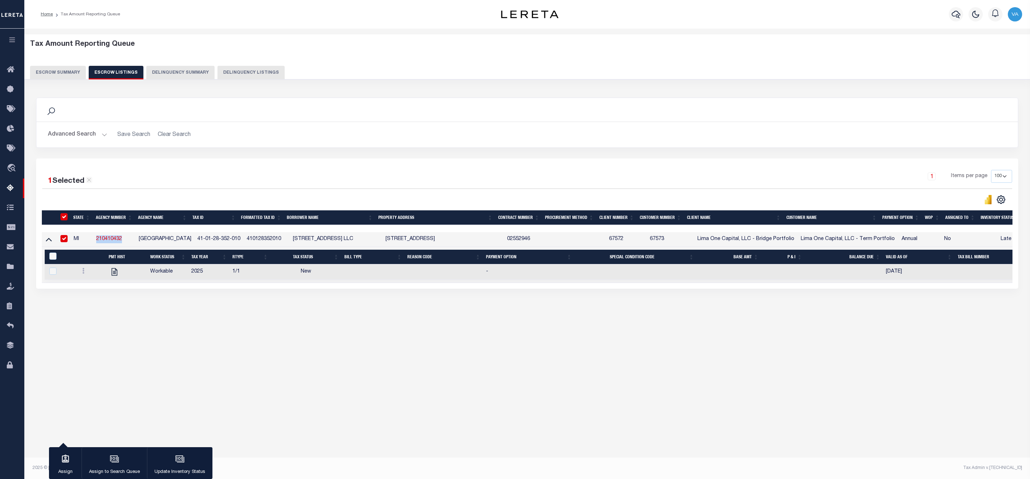
copy link "210410432"
drag, startPoint x: 194, startPoint y: 240, endPoint x: 238, endPoint y: 241, distance: 43.3
click at [238, 241] on td "41-01-28-352-010" at bounding box center [219, 239] width 49 height 15
checkbox input "false"
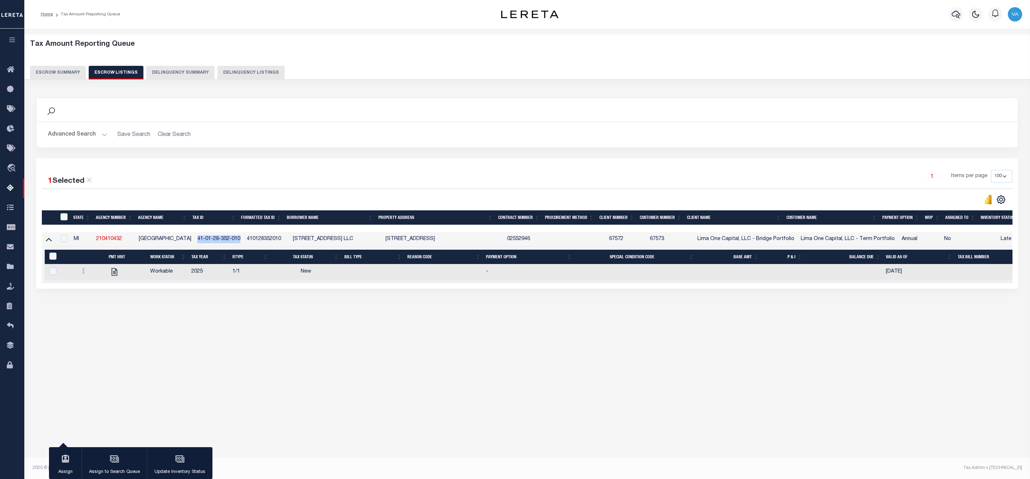
checkbox input "false"
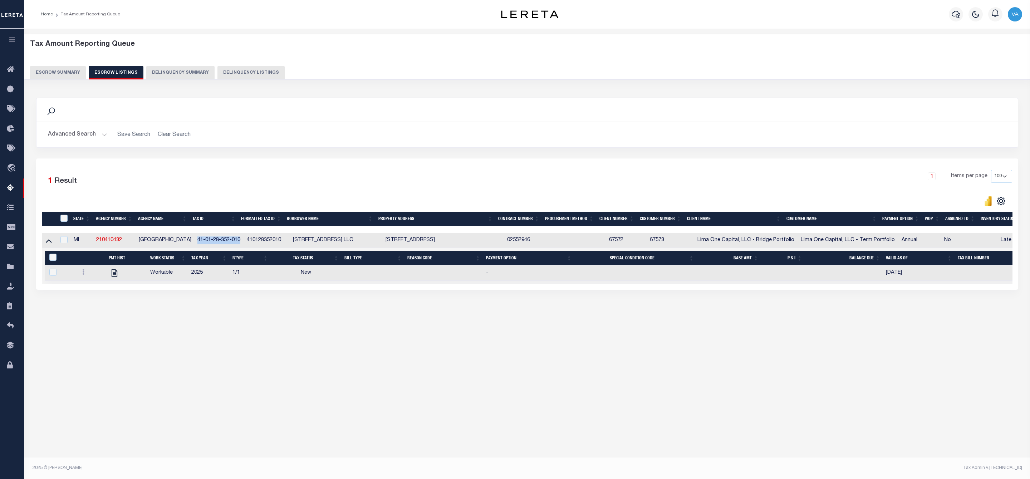
copy td "41-01-28-352-010"
drag, startPoint x: 126, startPoint y: 241, endPoint x: 94, endPoint y: 245, distance: 31.8
click at [94, 245] on td "210410432" at bounding box center [114, 240] width 43 height 15
checkbox input "true"
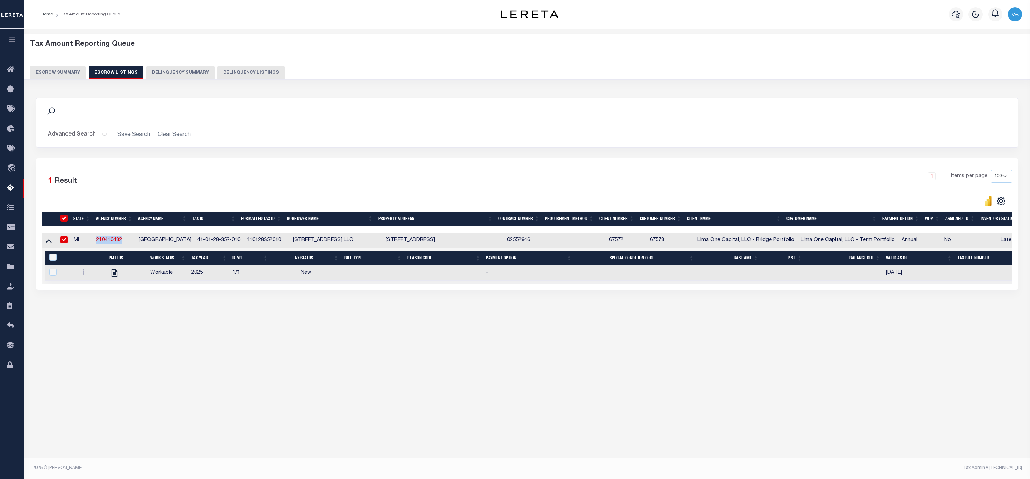
checkbox input "true"
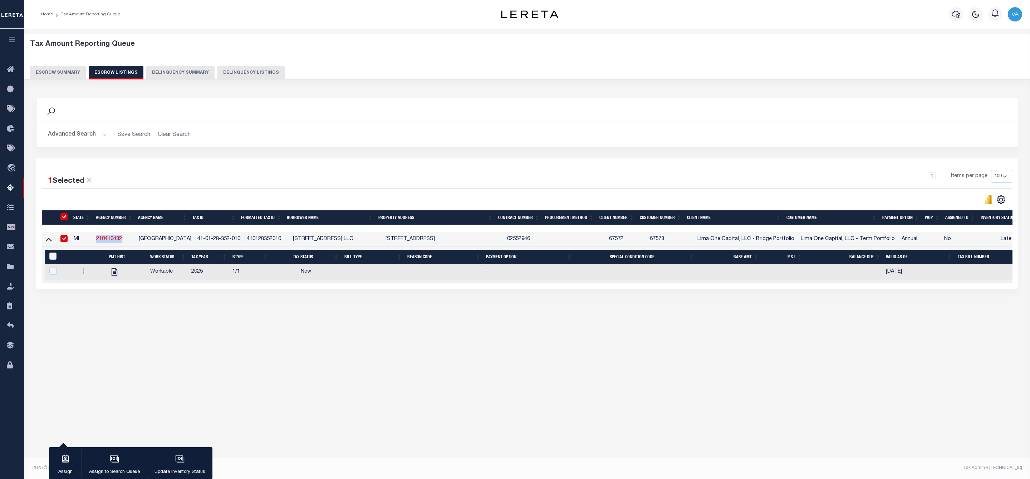
copy link "210410432"
click at [65, 71] on button "Escrow Summary" at bounding box center [58, 73] width 56 height 14
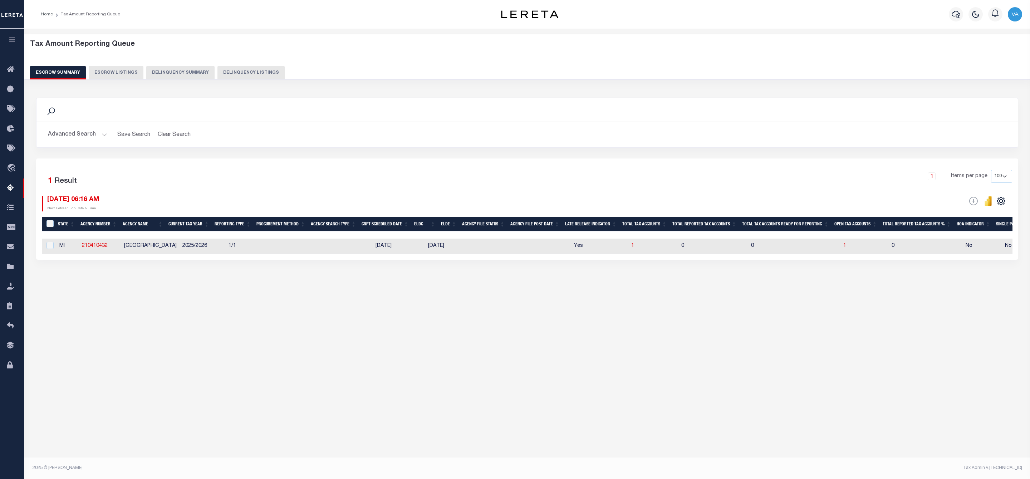
click at [82, 138] on button "Advanced Search" at bounding box center [77, 135] width 59 height 14
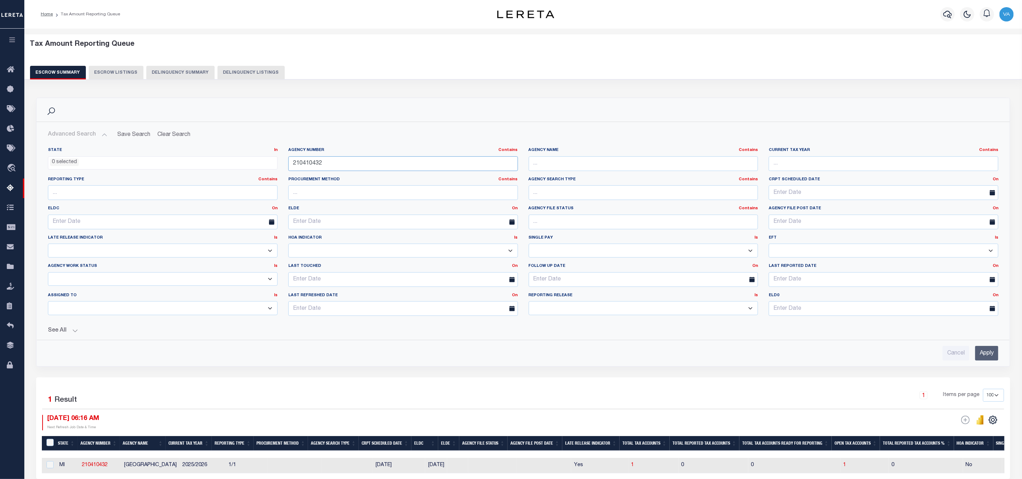
drag, startPoint x: 323, startPoint y: 165, endPoint x: 264, endPoint y: 165, distance: 58.7
click at [264, 165] on div "State In In AK AL AR AZ CA CO CT DC DE FL GA GU HI IA ID IL IN KS KY LA MA MD M…" at bounding box center [523, 234] width 961 height 174
paste input "240201"
type input "210240201"
click at [982, 361] on input "Apply" at bounding box center [986, 353] width 23 height 15
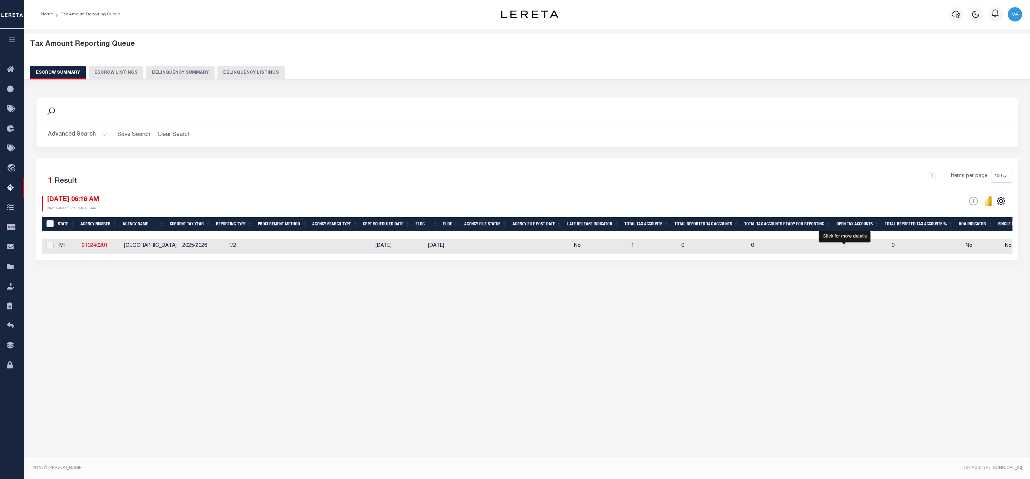
click at [844, 245] on span "1" at bounding box center [845, 245] width 3 height 5
select select "100"
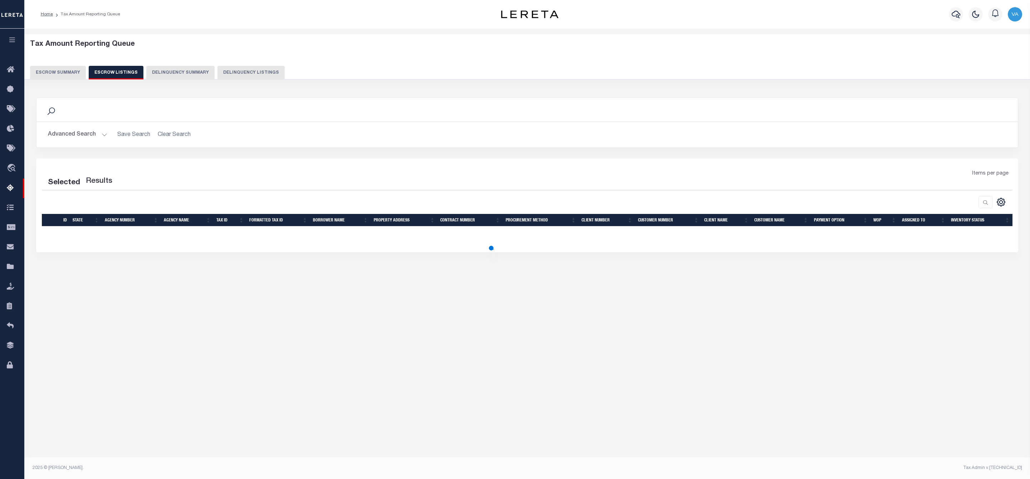
select select "100"
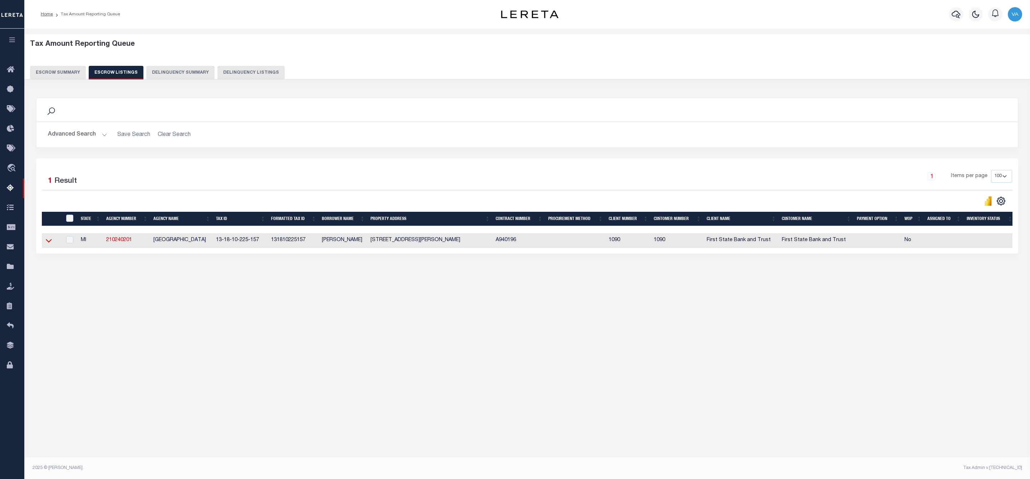
click at [52, 241] on icon at bounding box center [49, 241] width 6 height 8
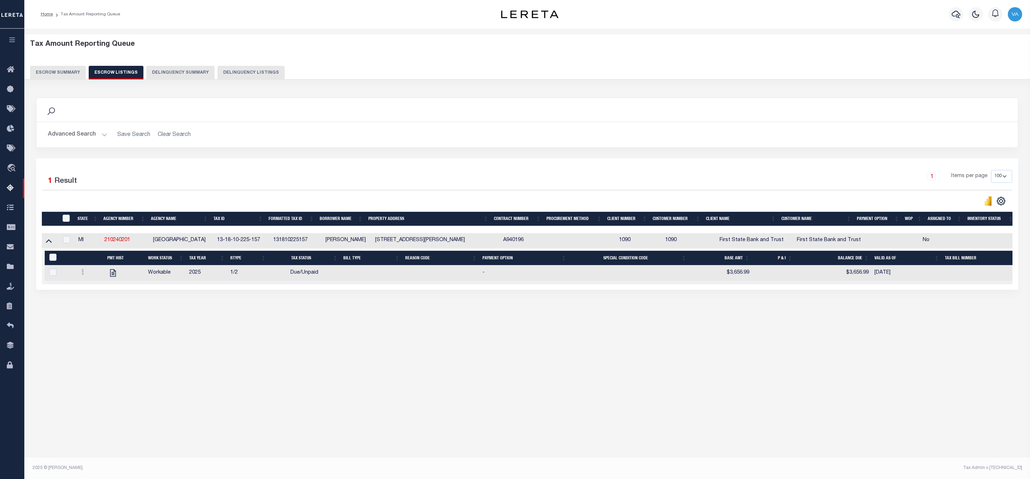
click at [49, 68] on button "Escrow Summary" at bounding box center [58, 73] width 56 height 14
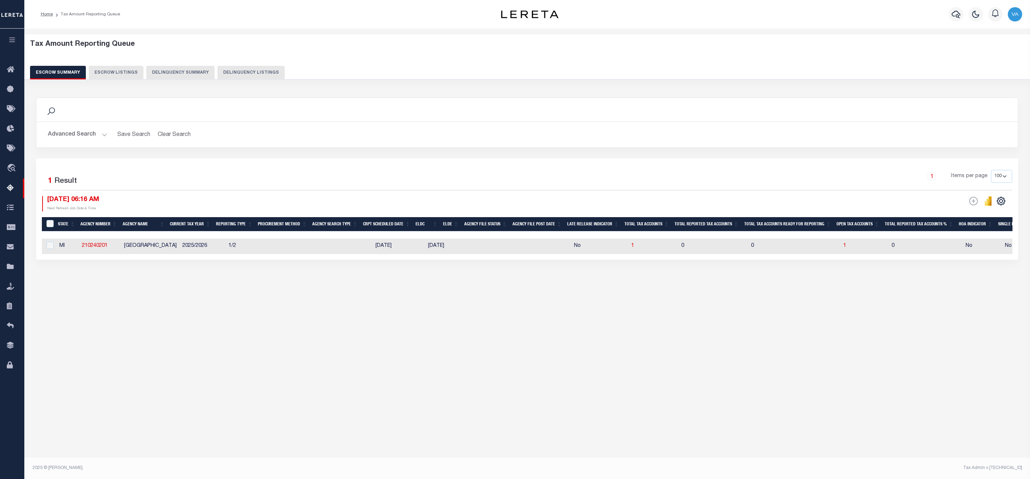
click at [103, 135] on button "Advanced Search" at bounding box center [77, 135] width 59 height 14
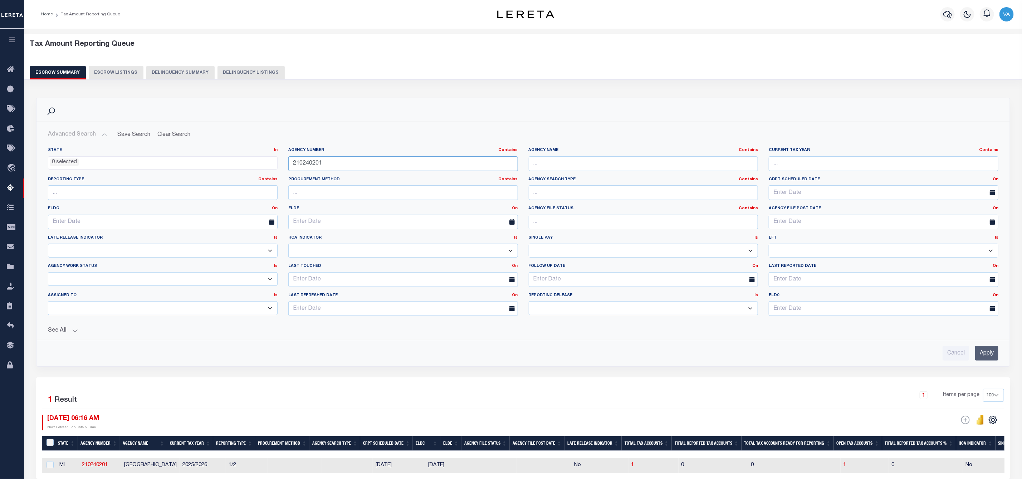
drag, startPoint x: 329, startPoint y: 163, endPoint x: 283, endPoint y: 164, distance: 46.2
click at [283, 164] on div "Agency Number Contains Contains Is 210240201" at bounding box center [403, 161] width 240 height 29
paste input "100205"
type input "210100205"
click at [982, 355] on input "Apply" at bounding box center [986, 353] width 23 height 15
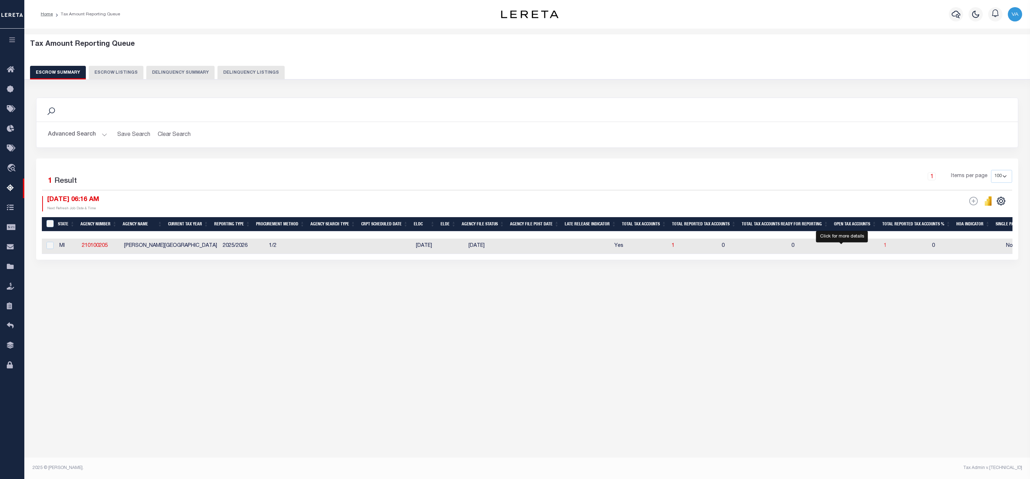
click at [884, 246] on span "1" at bounding box center [885, 245] width 3 height 5
select select "100"
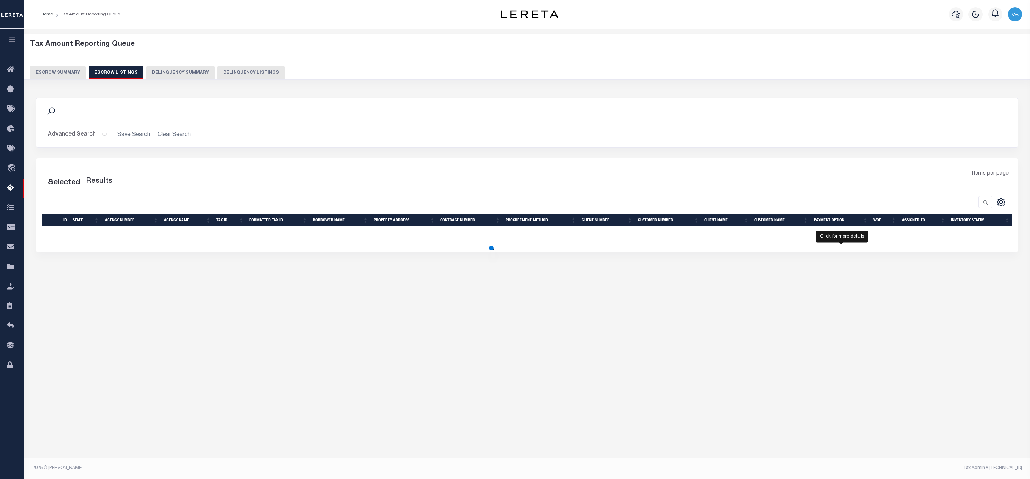
select select "100"
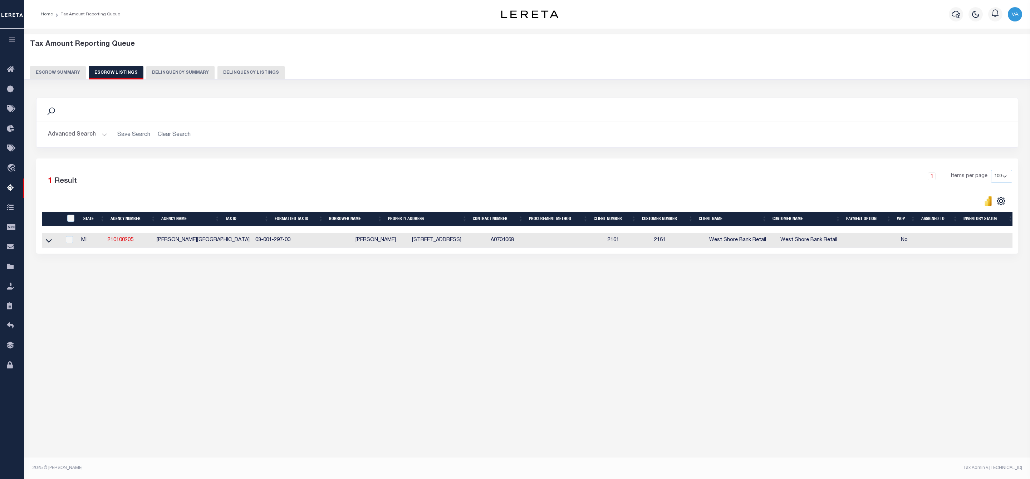
click at [53, 243] on link at bounding box center [49, 240] width 8 height 5
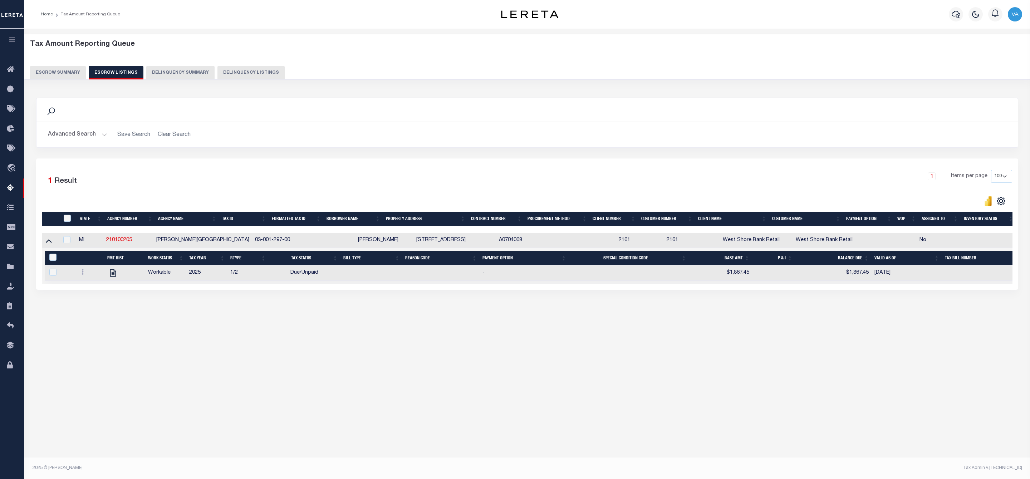
click at [57, 69] on button "Escrow Summary" at bounding box center [58, 73] width 56 height 14
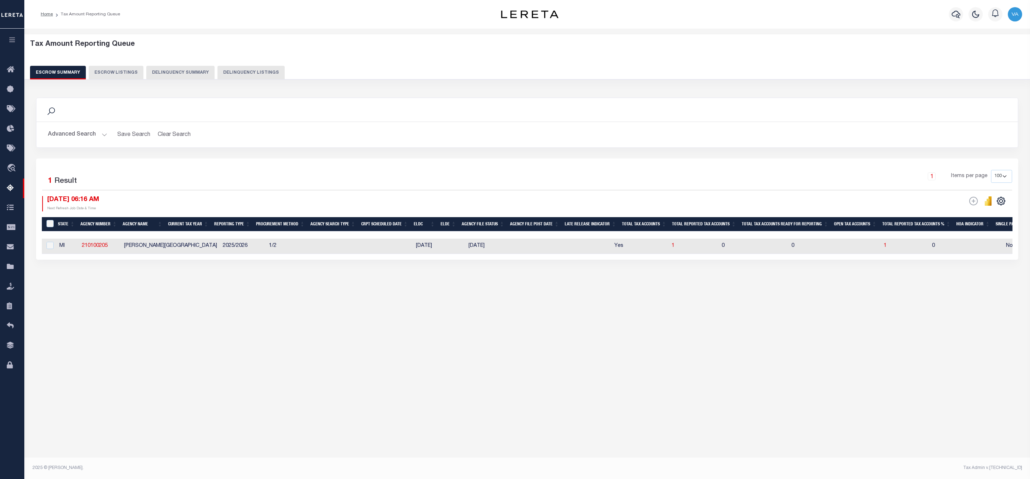
click at [78, 133] on button "Advanced Search" at bounding box center [77, 135] width 59 height 14
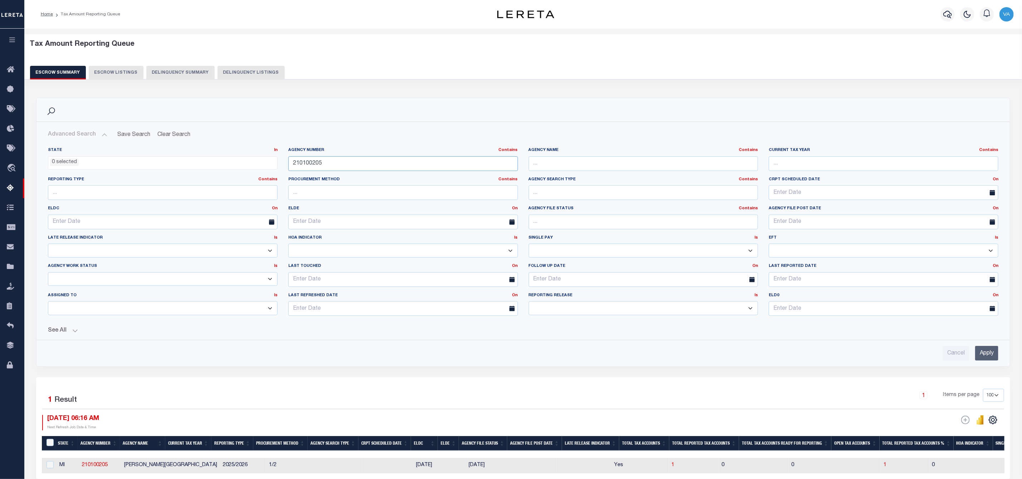
drag, startPoint x: 324, startPoint y: 163, endPoint x: 294, endPoint y: 163, distance: 30.1
click at [294, 163] on input "210100205" at bounding box center [403, 163] width 230 height 15
paste input "720207"
type input "210720207"
click at [983, 358] on input "Apply" at bounding box center [986, 353] width 23 height 15
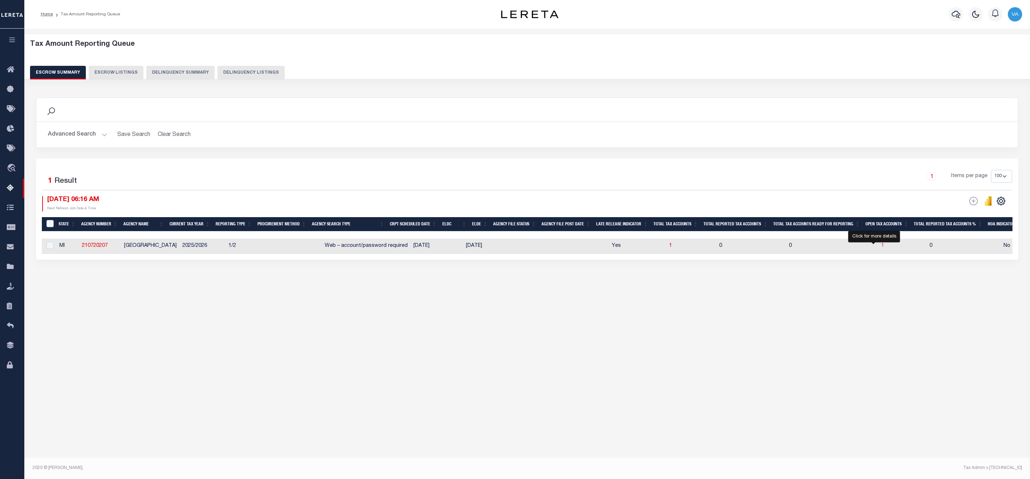
click at [881, 246] on span "1" at bounding box center [882, 245] width 3 height 5
select select "100"
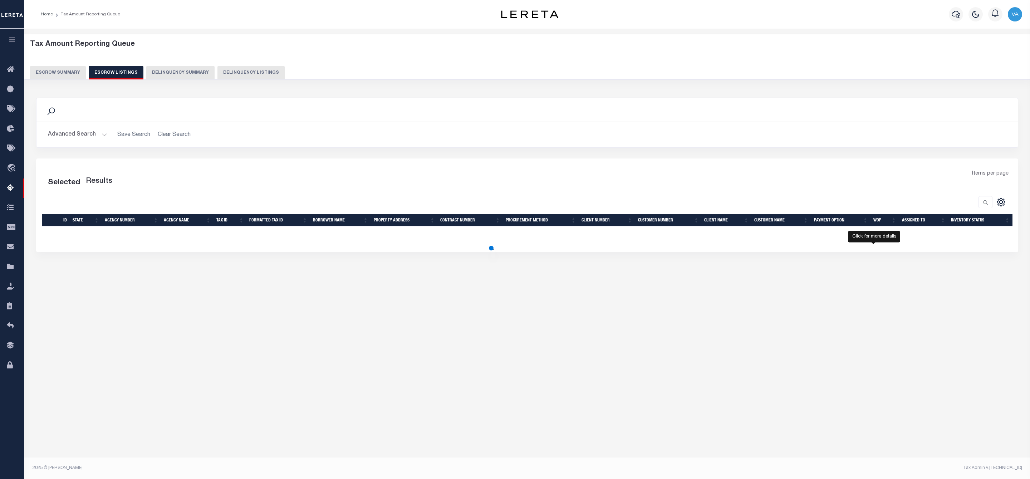
select select "100"
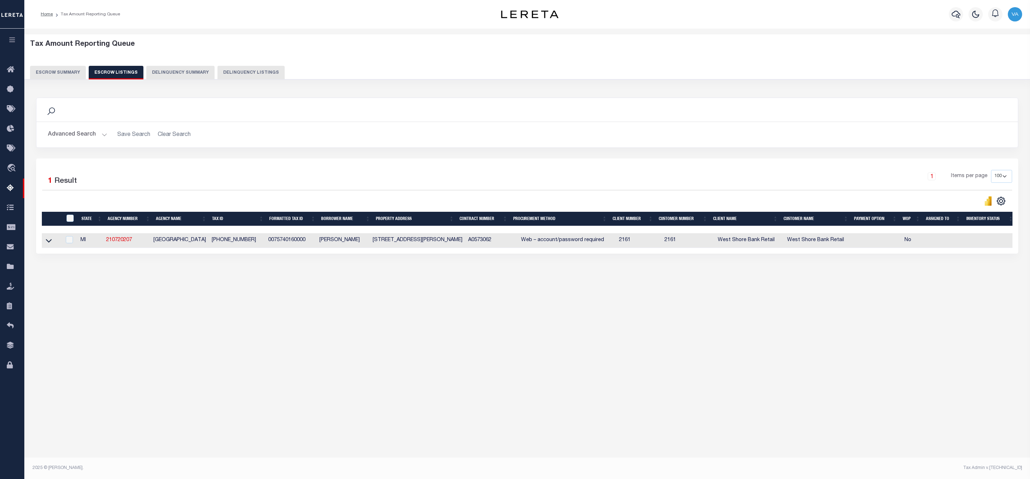
click at [52, 242] on link at bounding box center [49, 240] width 8 height 5
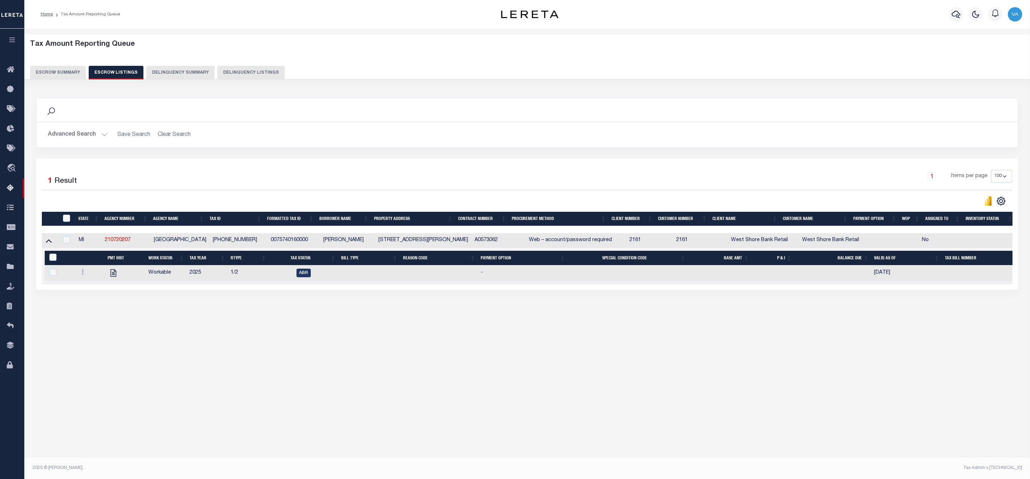
drag, startPoint x: 259, startPoint y: 240, endPoint x: 210, endPoint y: 244, distance: 49.1
click at [210, 244] on td "007-574-016-0000" at bounding box center [239, 240] width 58 height 15
checkbox input "true"
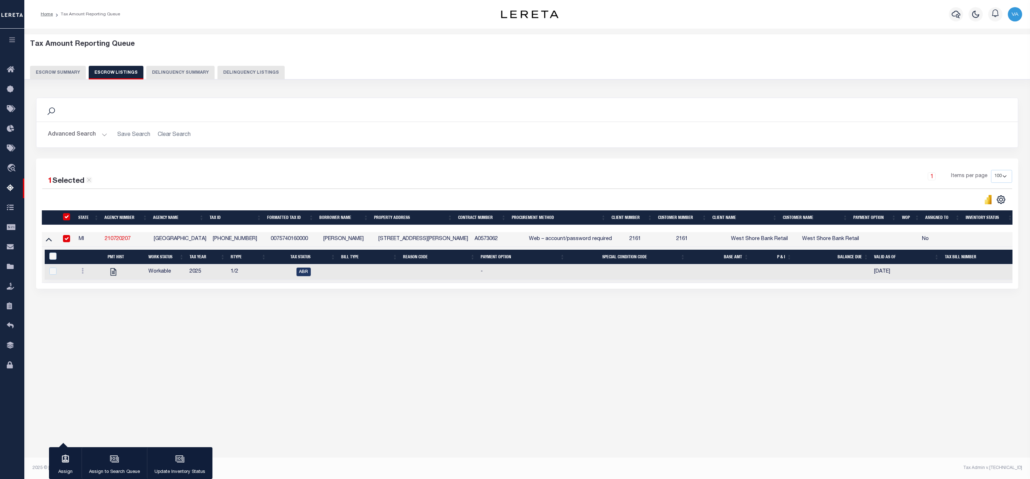
copy td "007-574-016-0000"
drag, startPoint x: 132, startPoint y: 239, endPoint x: 104, endPoint y: 238, distance: 27.6
click at [104, 238] on td "210720207" at bounding box center [126, 239] width 49 height 15
checkbox input "false"
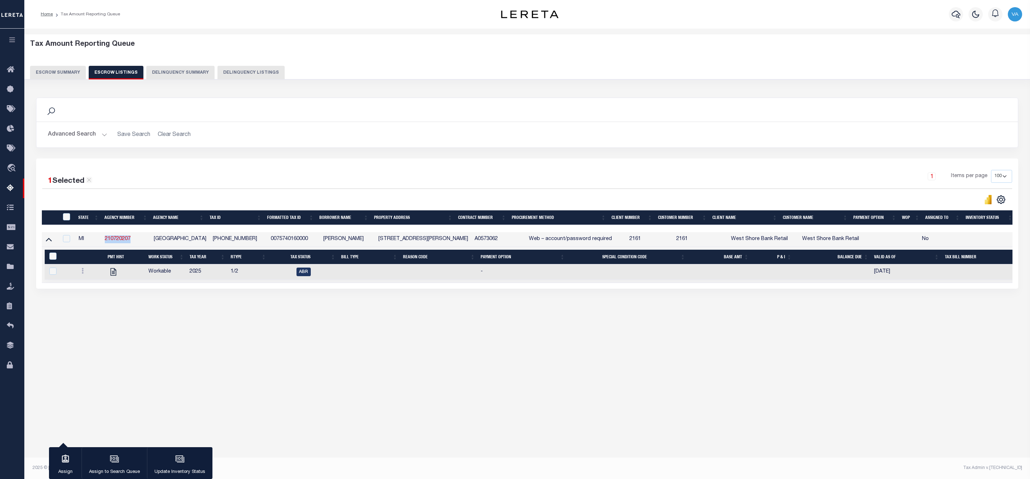
checkbox input "false"
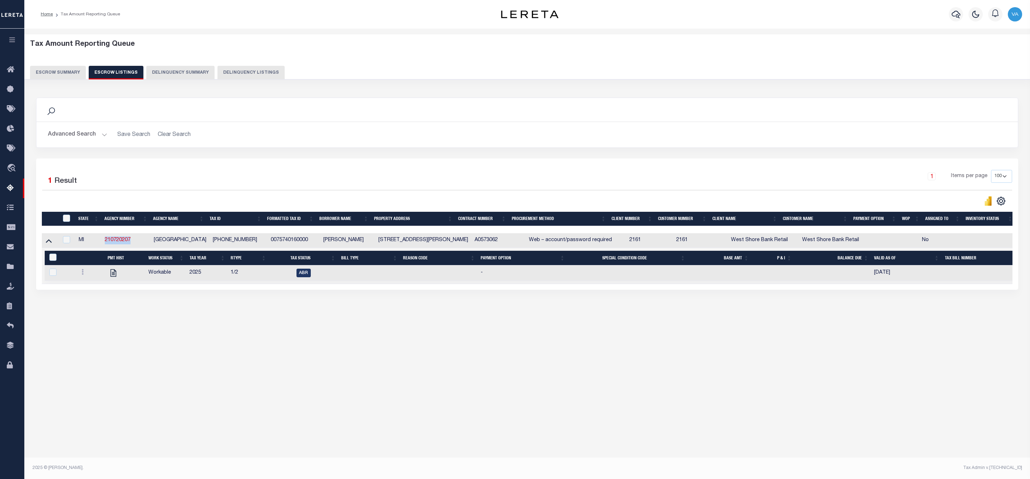
copy link "210720207"
click at [141, 240] on td "210720207" at bounding box center [126, 240] width 49 height 15
checkbox input "true"
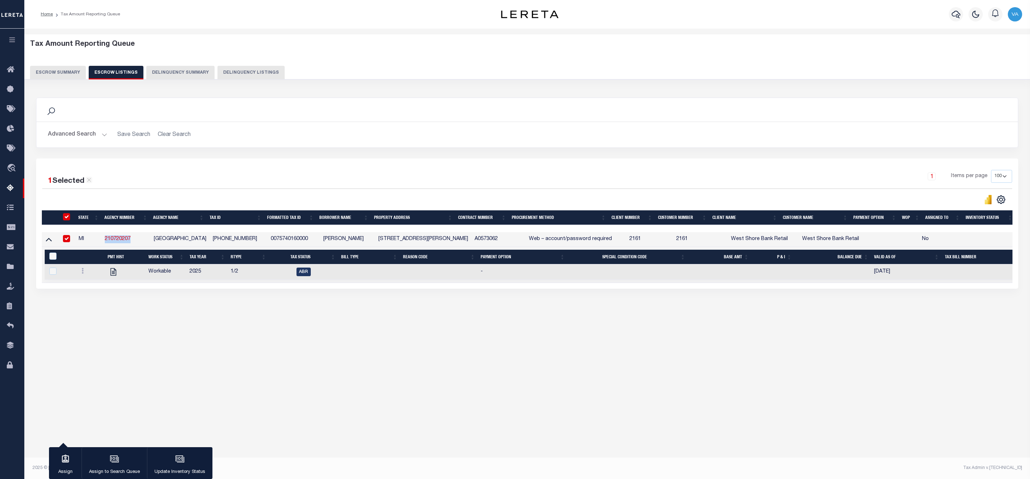
drag, startPoint x: 134, startPoint y: 241, endPoint x: 96, endPoint y: 241, distance: 38.3
click at [96, 241] on tr "MI 210720207 LYON TOWNSHIP 007-574-016-0000 0075740160000 ROBERT GULICK 10716 W…" at bounding box center [539, 239] width 995 height 15
copy tr "210720207"
click at [65, 70] on button "Escrow Summary" at bounding box center [58, 73] width 56 height 14
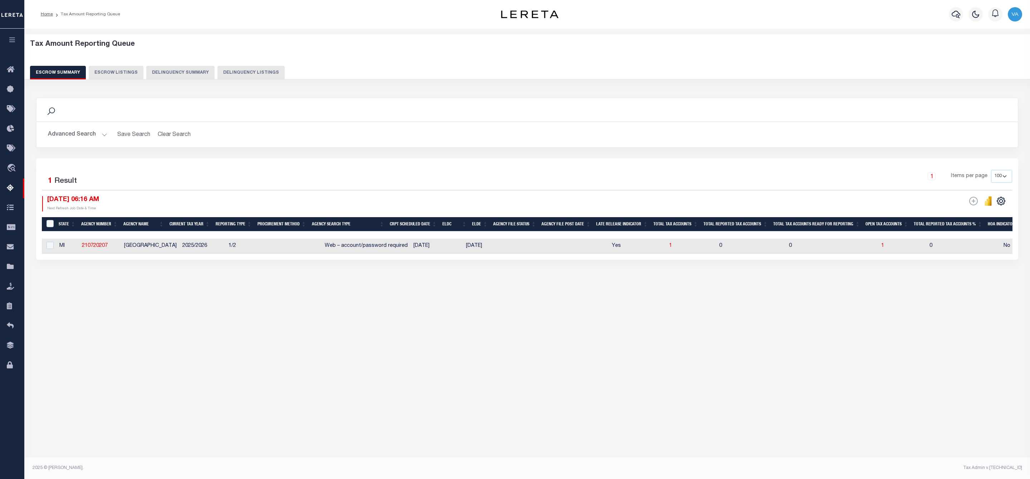
click at [97, 136] on button "Advanced Search" at bounding box center [77, 135] width 59 height 14
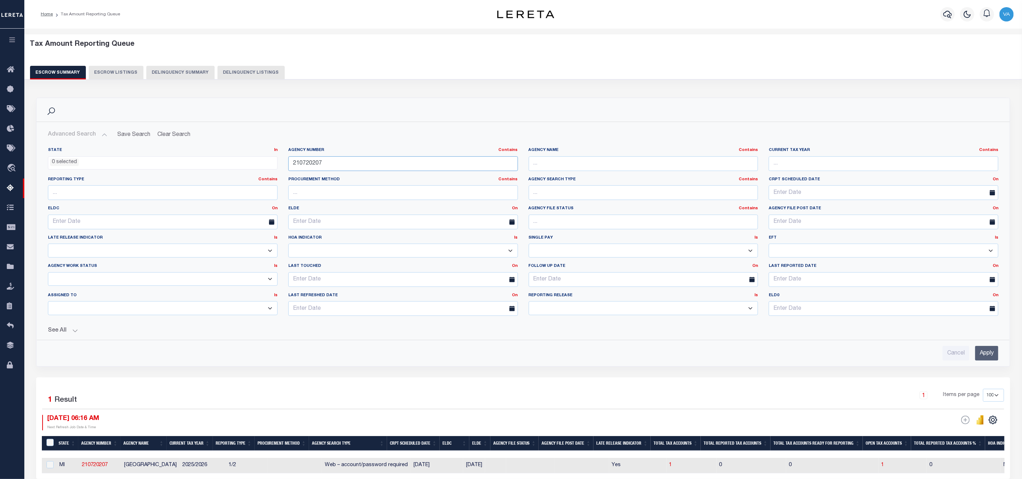
drag, startPoint x: 329, startPoint y: 163, endPoint x: 289, endPoint y: 165, distance: 40.8
click at [289, 165] on input "210720207" at bounding box center [403, 163] width 230 height 15
paste input "510419"
type input "210510419"
click at [984, 352] on input "Apply" at bounding box center [986, 353] width 23 height 15
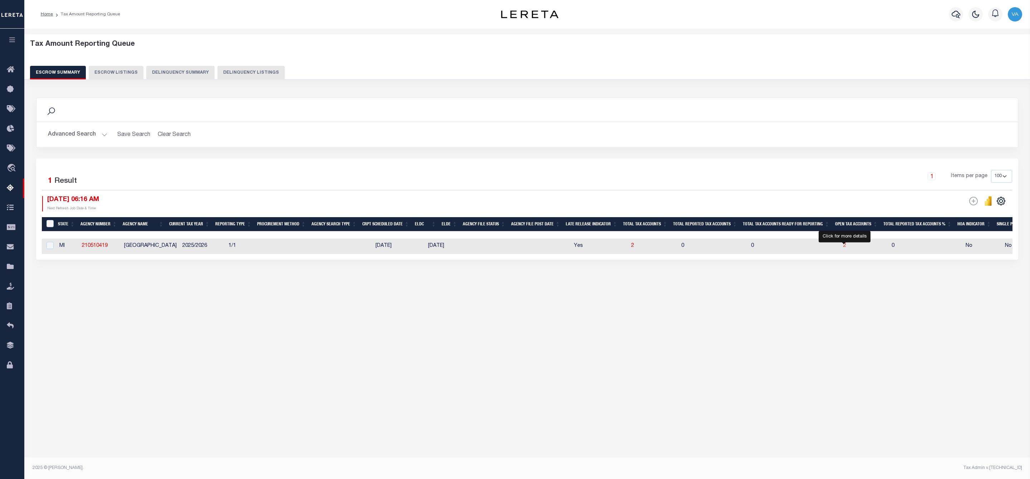
click at [844, 248] on span "2" at bounding box center [845, 245] width 3 height 5
select select "100"
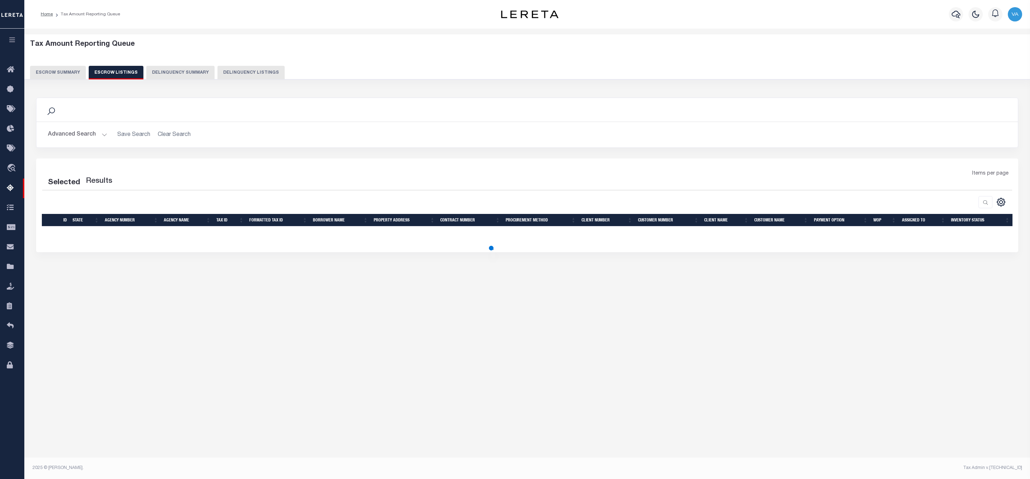
select select "100"
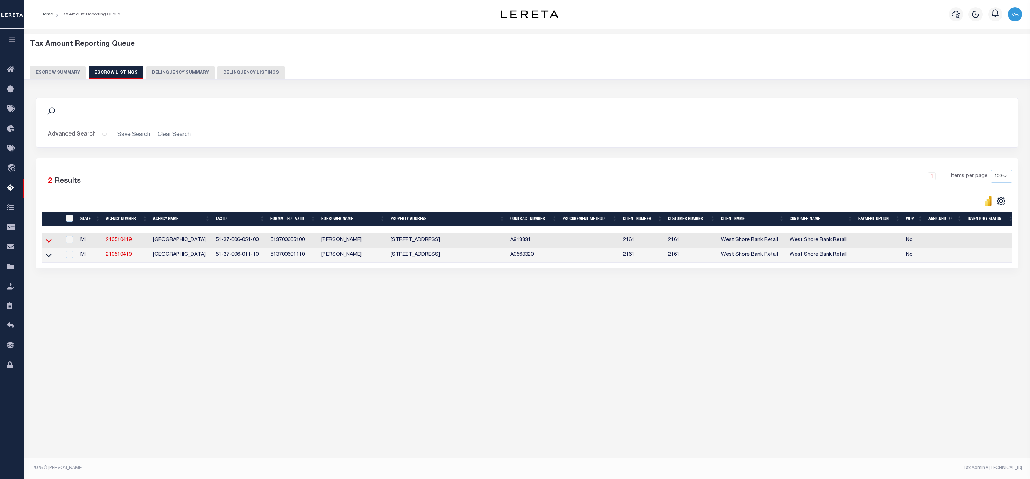
click at [48, 244] on icon at bounding box center [49, 241] width 6 height 8
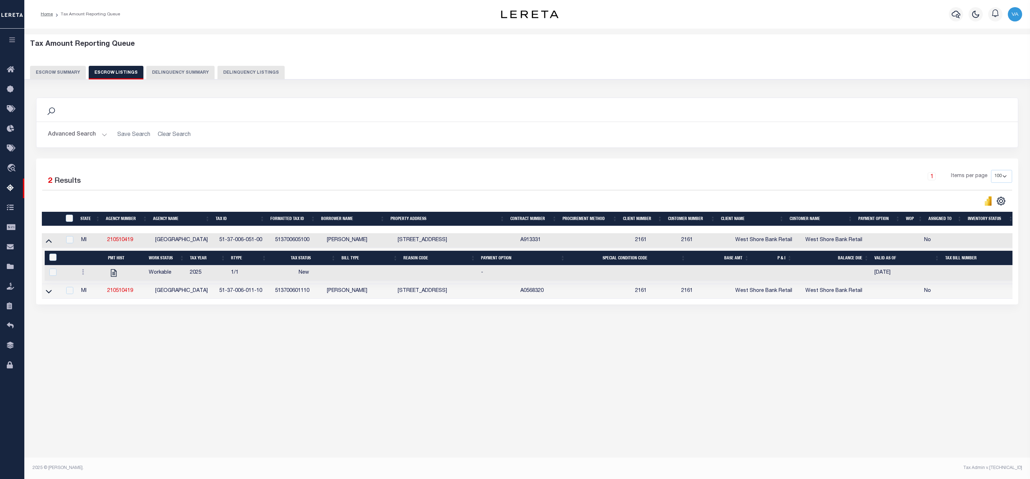
click at [65, 69] on button "Escrow Summary" at bounding box center [58, 73] width 56 height 14
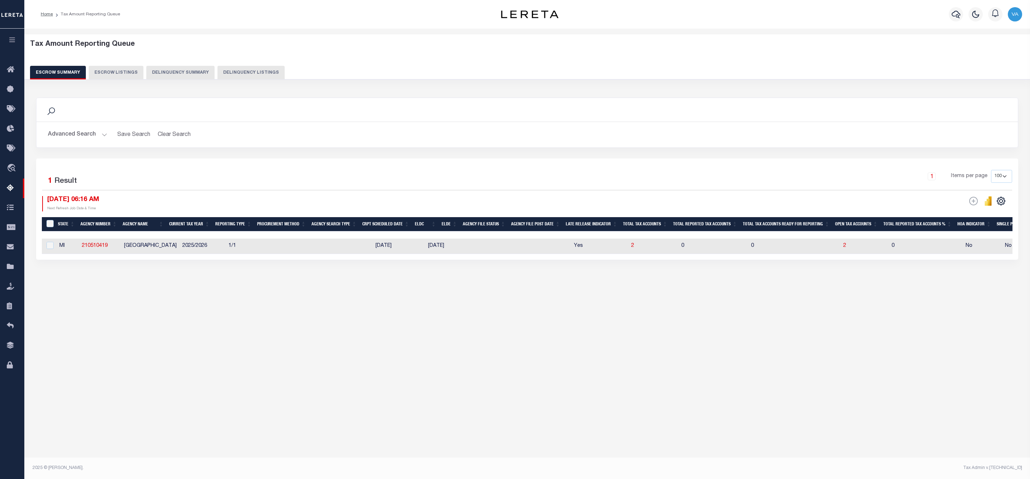
click at [841, 248] on td "2" at bounding box center [865, 246] width 48 height 15
checkbox input "true"
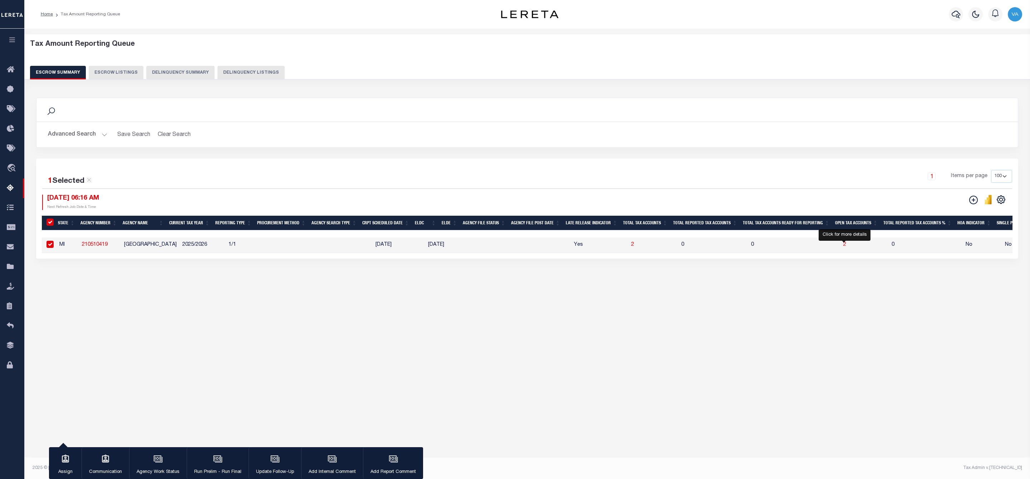
click at [844, 246] on span "2" at bounding box center [845, 244] width 3 height 5
select select "100"
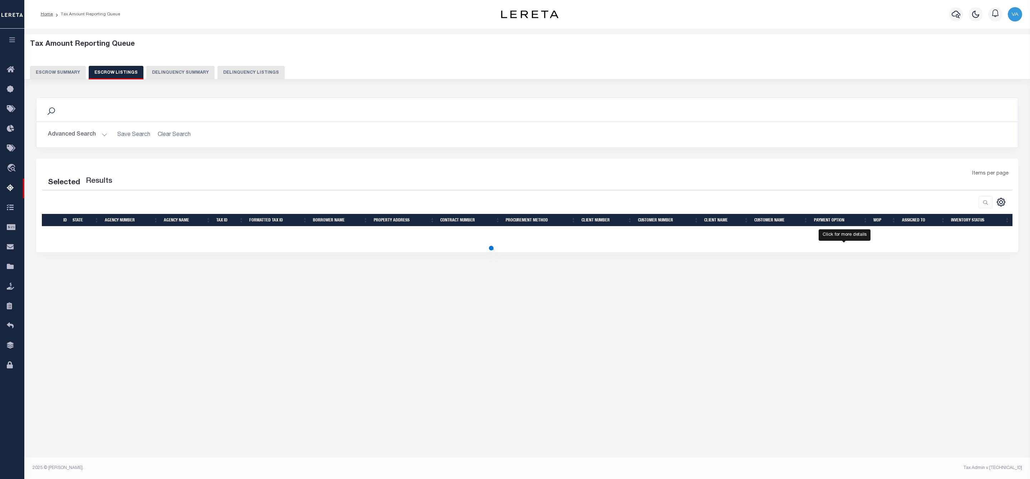
select select "100"
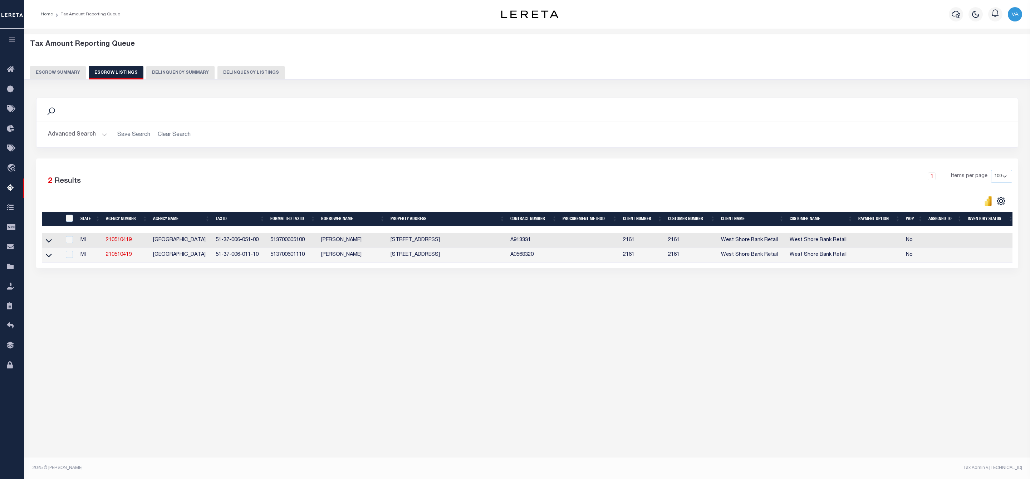
click at [45, 243] on link at bounding box center [49, 240] width 8 height 5
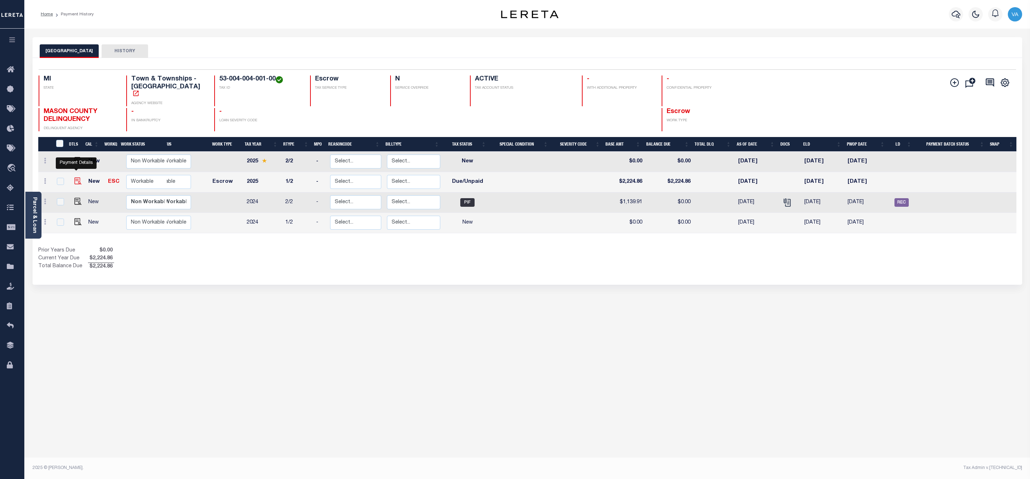
click at [75, 177] on img "" at bounding box center [77, 180] width 7 height 7
checkbox input "true"
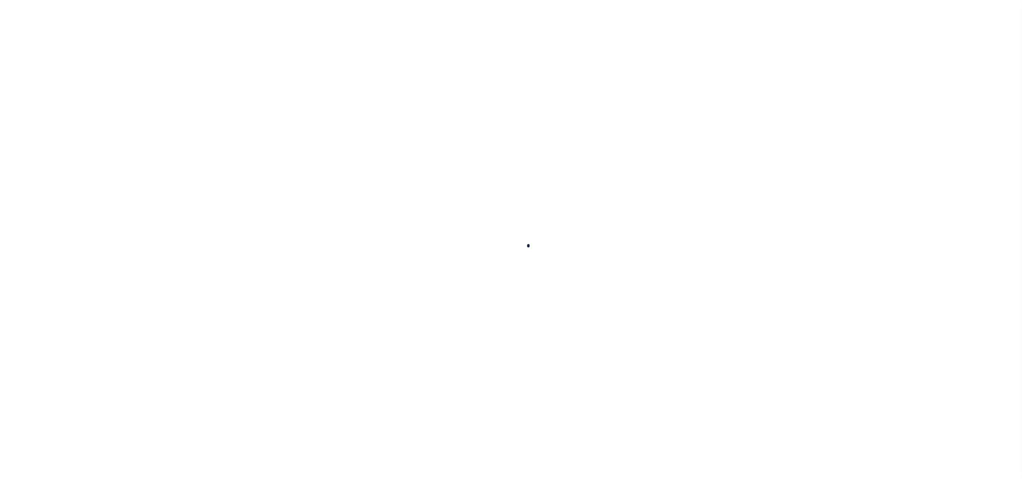
checkbox input "false"
type input "[DATE]"
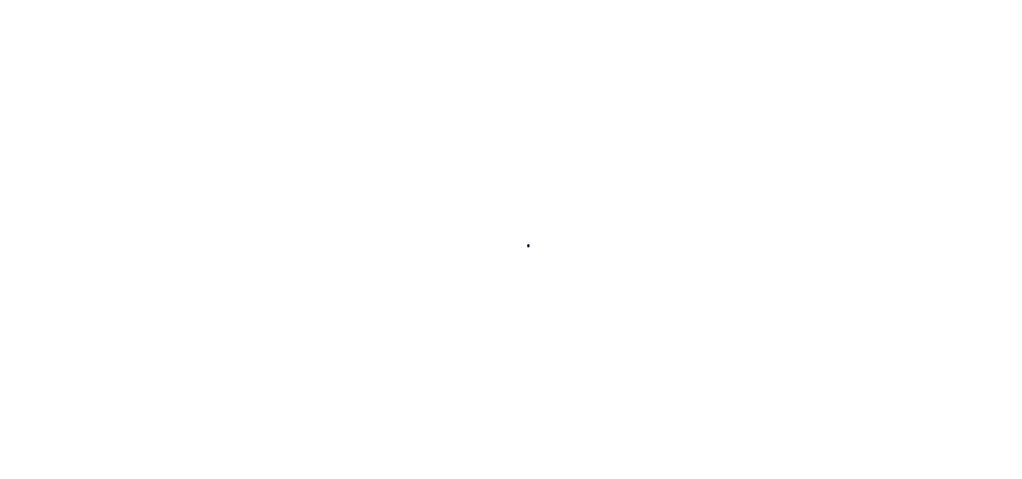
select select "DUE"
type input "$2,224.86"
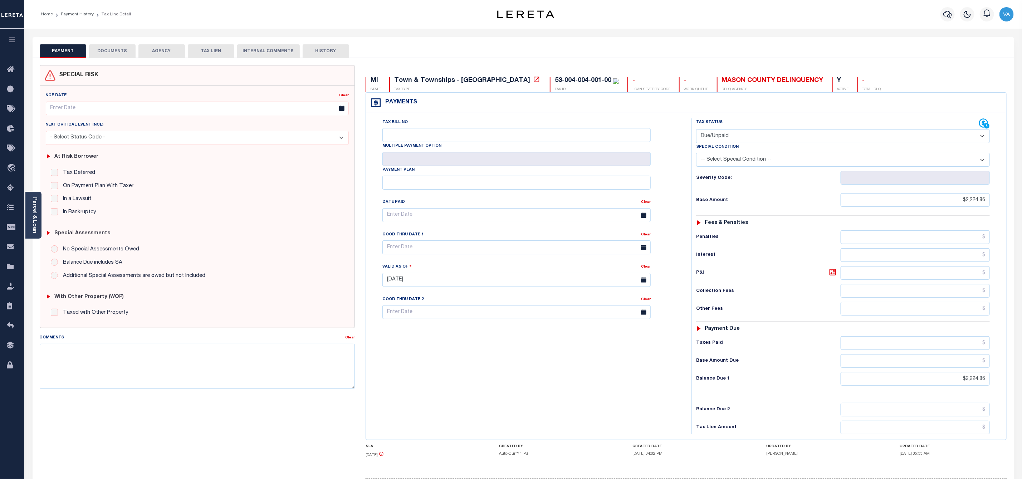
click at [107, 50] on button "DOCUMENTS" at bounding box center [112, 51] width 47 height 14
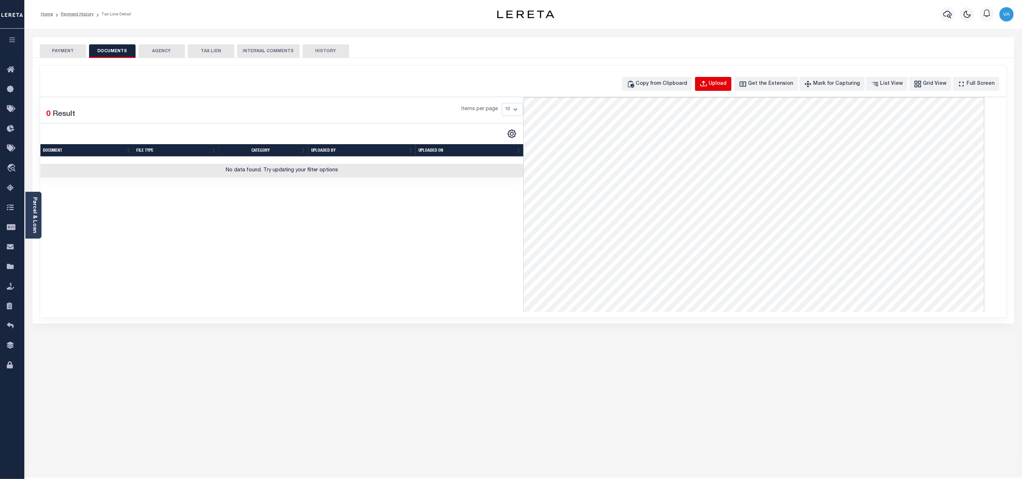
click at [721, 85] on div "Upload" at bounding box center [718, 84] width 18 height 8
select select "POP"
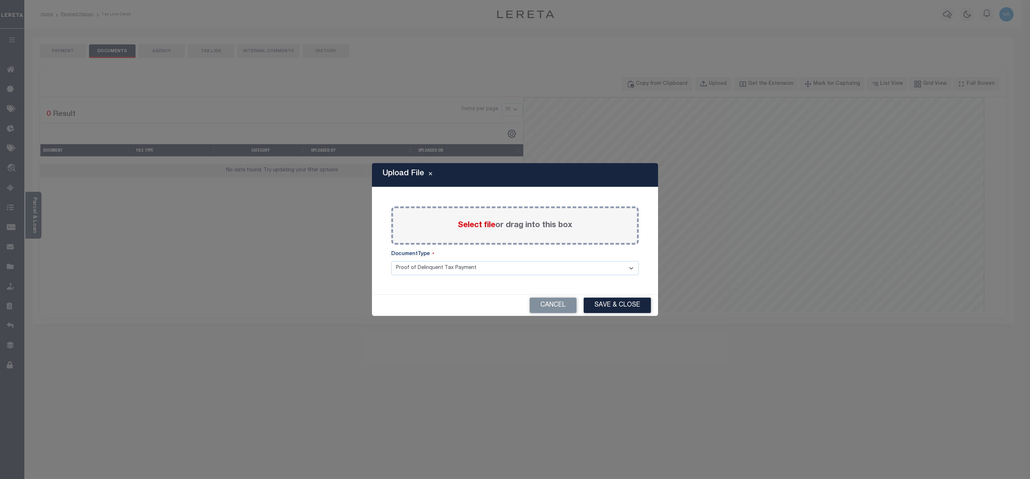
click at [478, 223] on span "Select file" at bounding box center [477, 225] width 38 height 8
click at [0, 0] on input "Select file or drag into this box" at bounding box center [0, 0] width 0 height 0
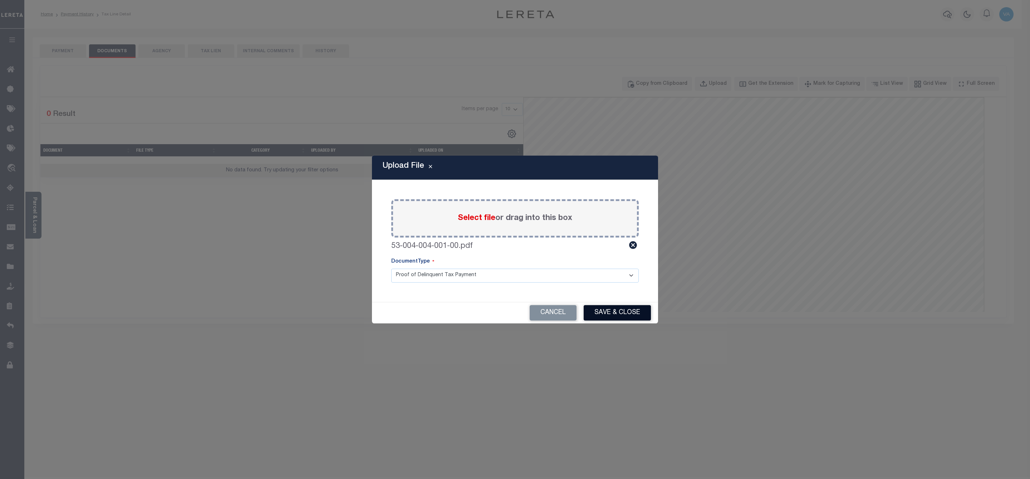
click at [609, 319] on button "Save & Close" at bounding box center [617, 312] width 67 height 15
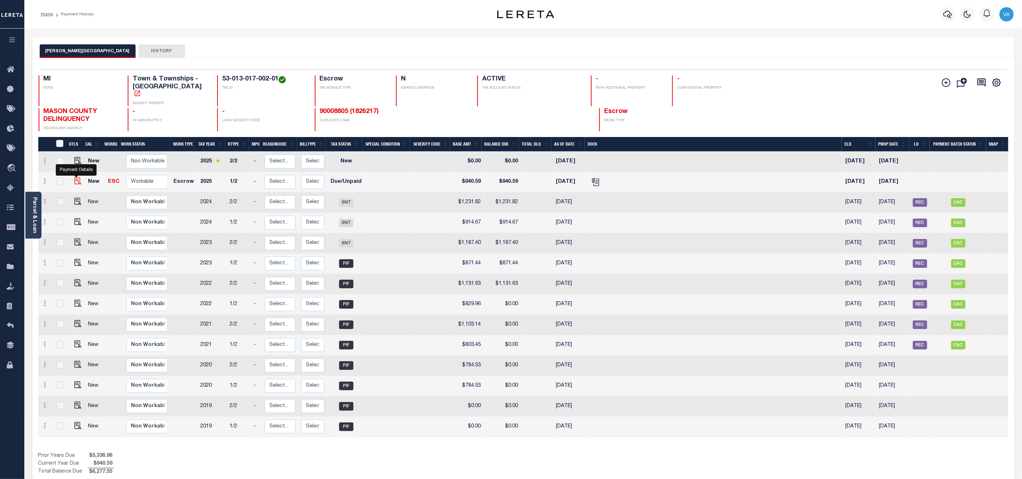
click at [77, 177] on img "" at bounding box center [77, 180] width 7 height 7
checkbox input "true"
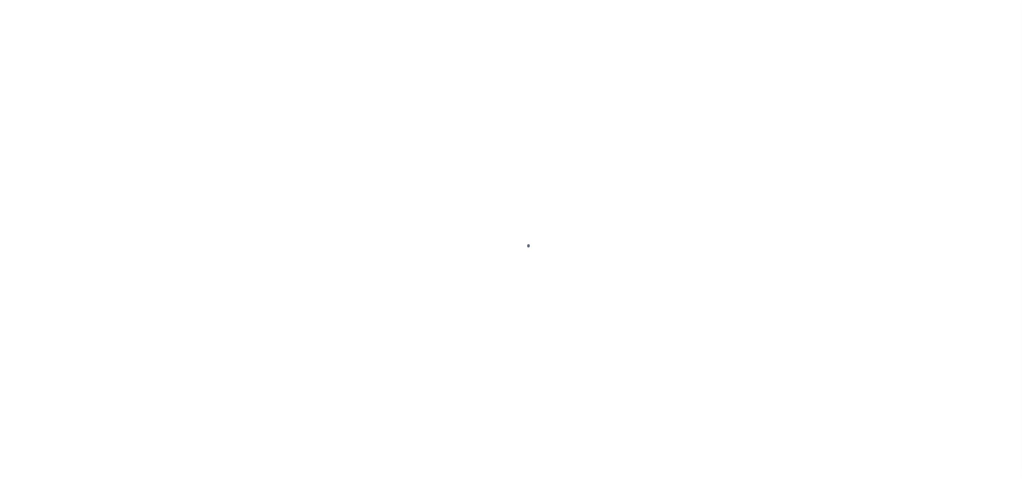
select select "DUE"
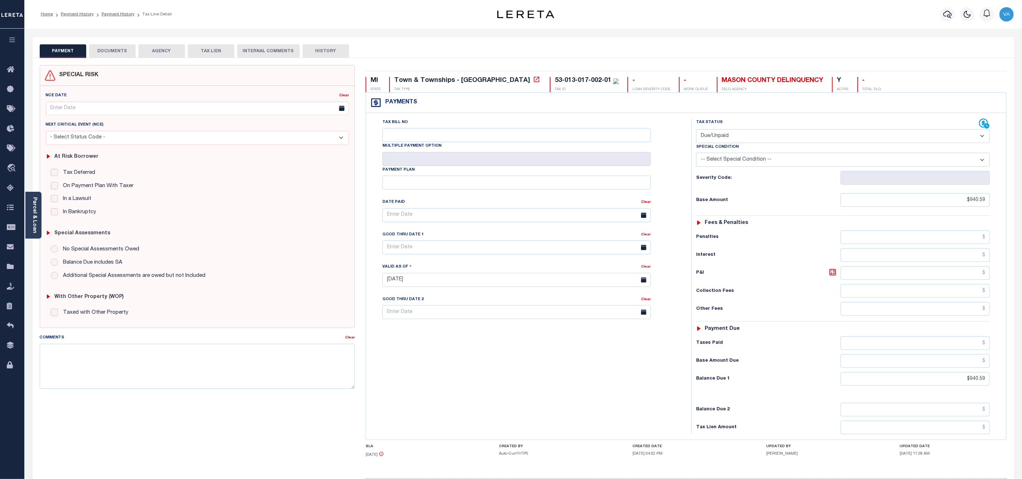
click at [108, 51] on button "DOCUMENTS" at bounding box center [112, 51] width 47 height 14
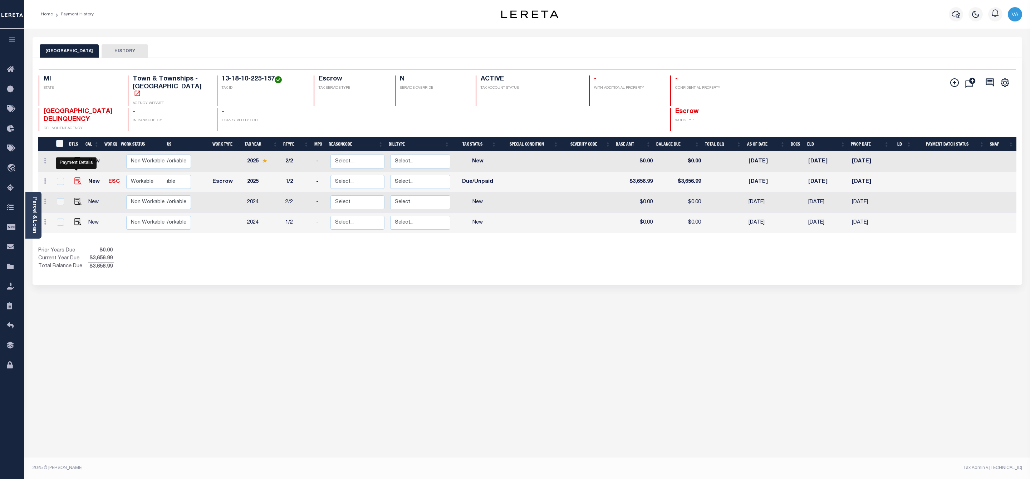
click at [74, 177] on img "" at bounding box center [77, 180] width 7 height 7
checkbox input "true"
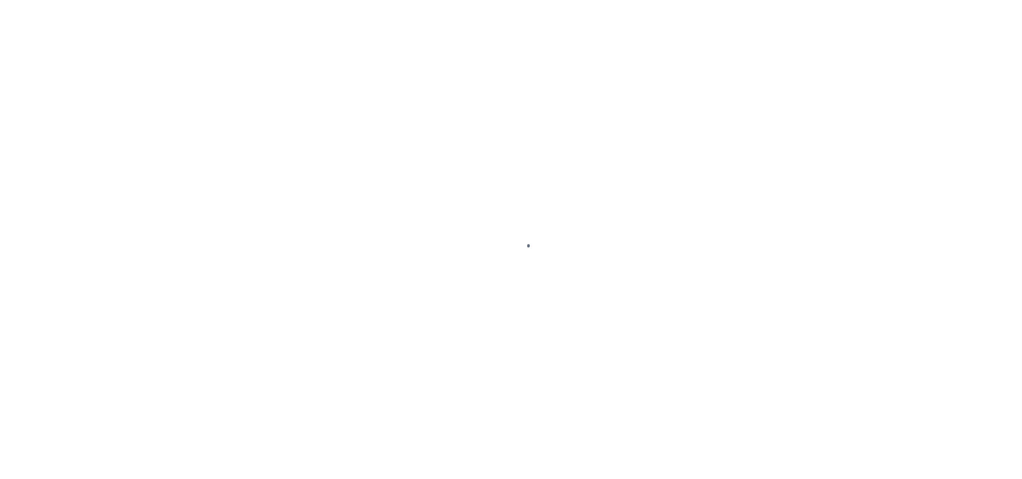
select select "DUE"
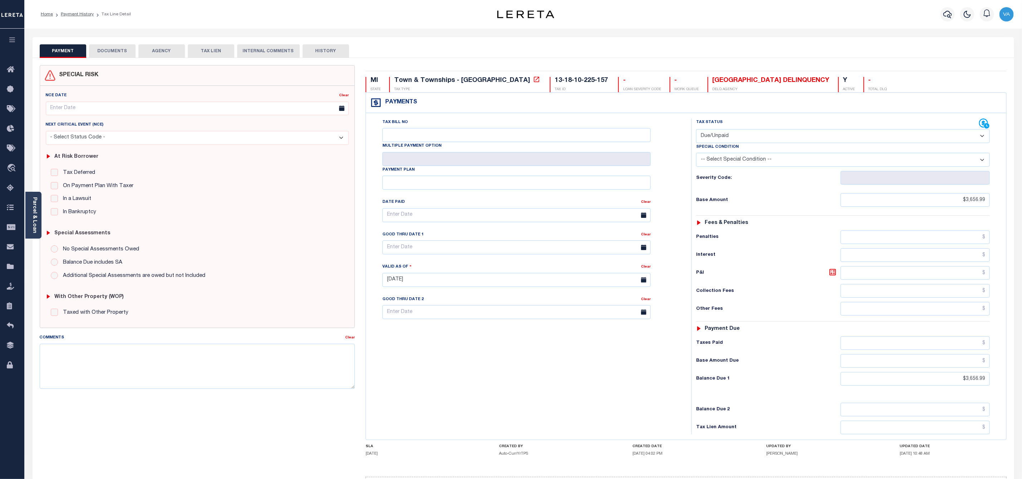
scroll to position [53, 0]
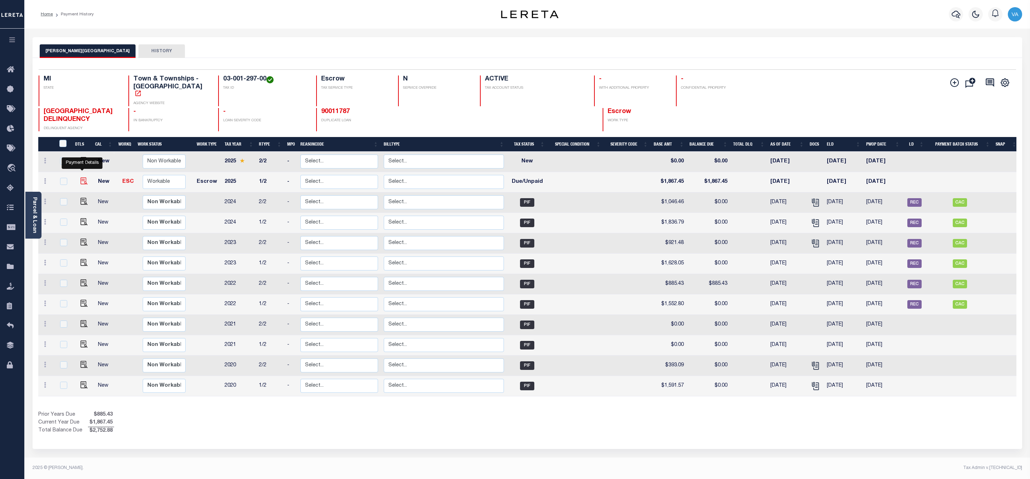
click at [82, 177] on img "" at bounding box center [83, 180] width 7 height 7
checkbox input "true"
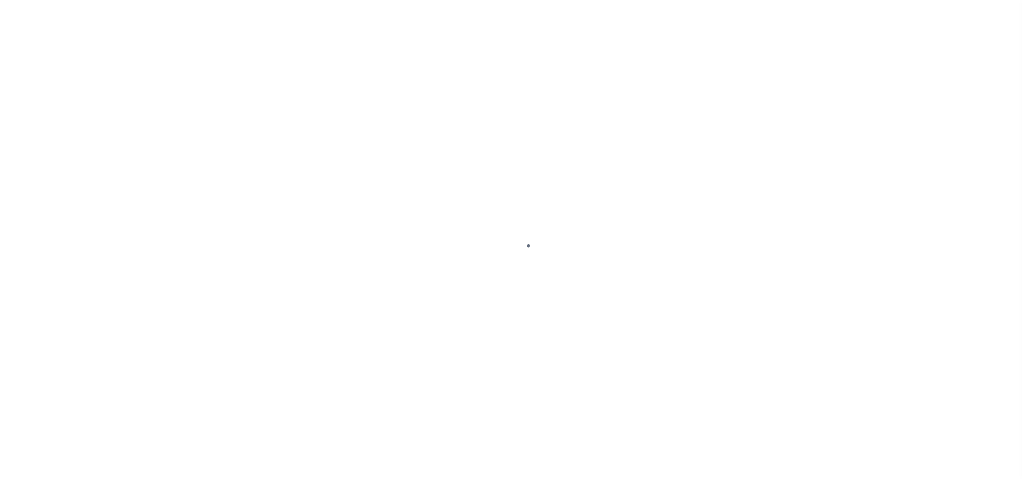
select select "DUE"
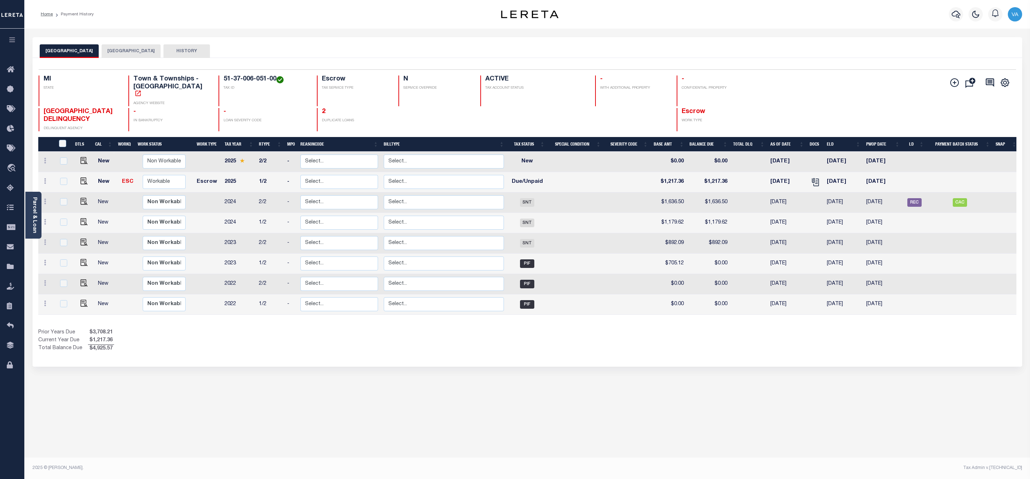
click at [934, 435] on div "MANISTEE TOWNSHIP EAST LAKE VILLAGE HISTORY Selected 8" at bounding box center [527, 239] width 1001 height 404
click at [80, 177] on img "" at bounding box center [83, 180] width 7 height 7
checkbox input "true"
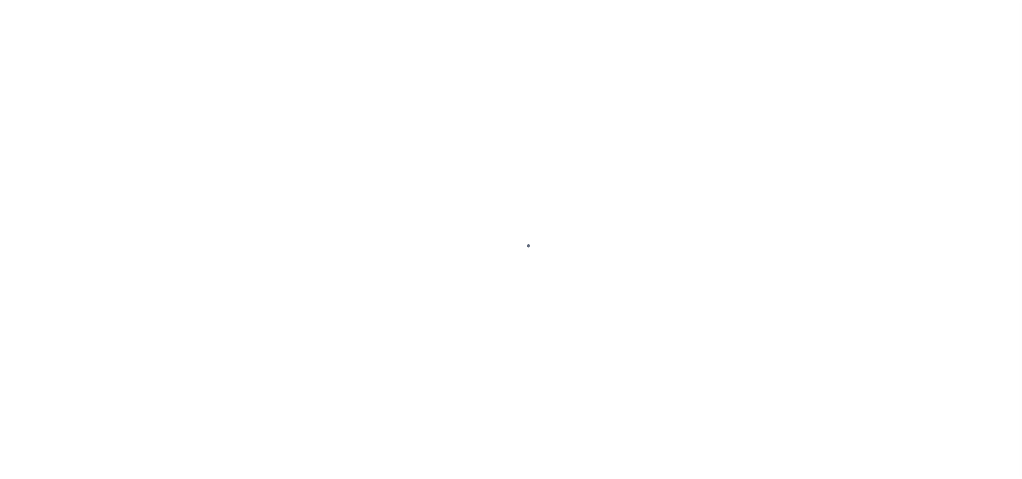
select select "DUE"
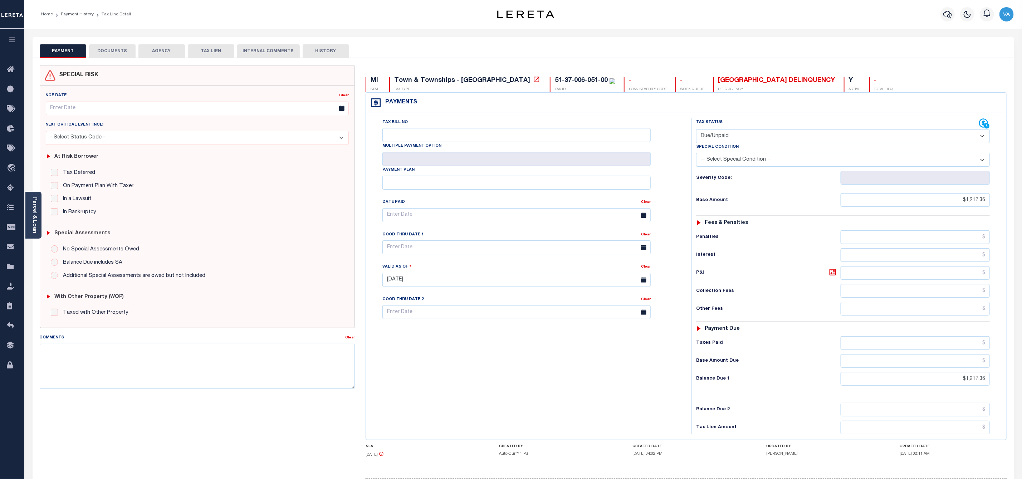
click at [122, 51] on button "DOCUMENTS" at bounding box center [112, 51] width 47 height 14
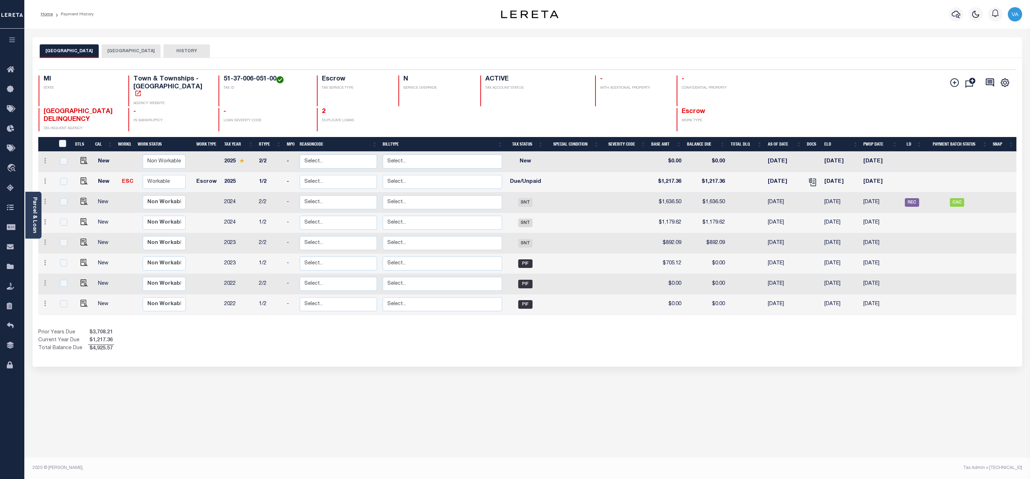
click at [538, 372] on div "[GEOGRAPHIC_DATA] [GEOGRAPHIC_DATA] HISTORY Selected 8" at bounding box center [527, 239] width 1001 height 404
